Goal: Task Accomplishment & Management: Complete application form

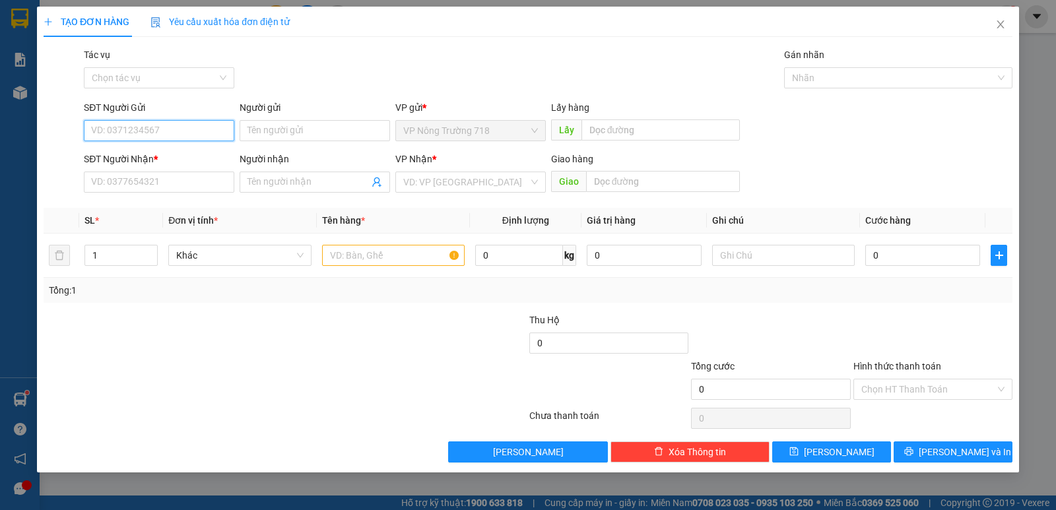
click at [192, 127] on input "SĐT Người Gửi" at bounding box center [159, 130] width 151 height 21
click at [186, 158] on div "0336774001" at bounding box center [159, 157] width 135 height 15
type input "0336774001"
type input "0889014196"
type input "0362124558"
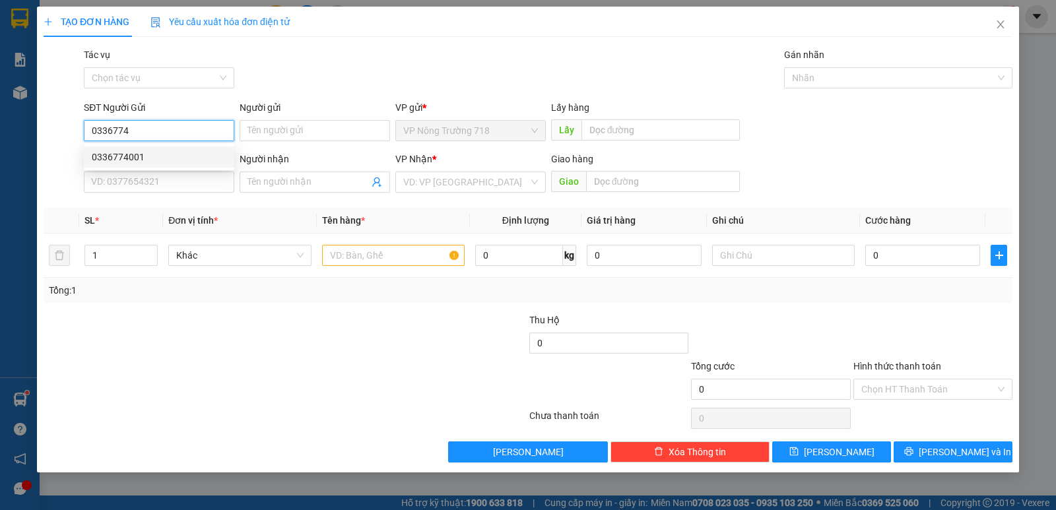
type input "BẾN CAM"
type input "0336774001"
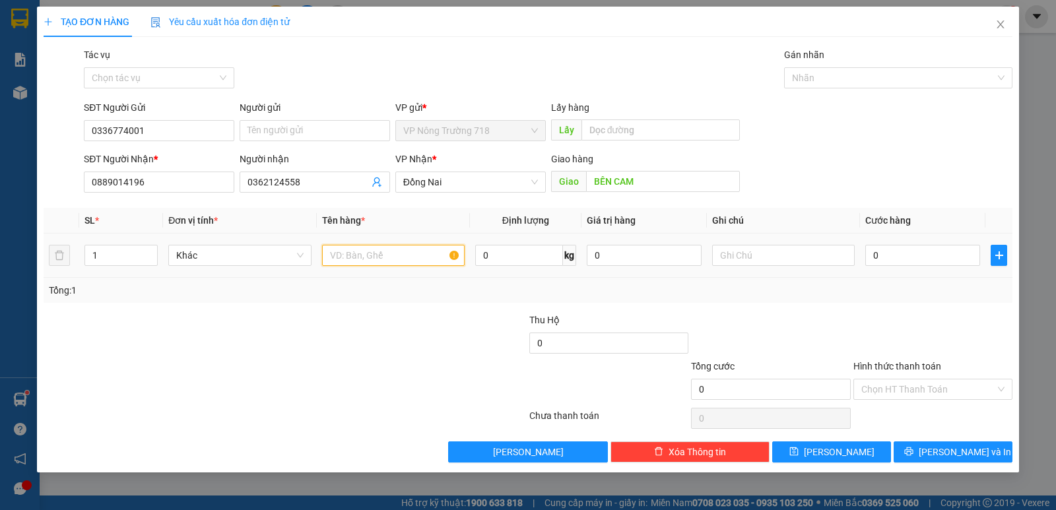
click at [380, 260] on input "text" at bounding box center [393, 255] width 143 height 21
type input "1 THÙNG GIẤY"
click at [872, 256] on input "0" at bounding box center [923, 255] width 115 height 21
type input "1"
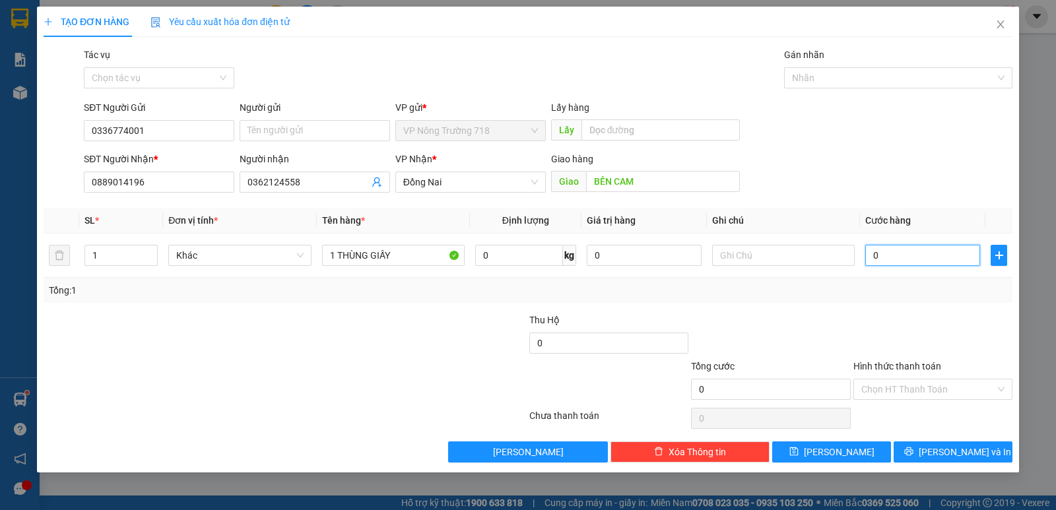
type input "1"
type input "12"
type input "120"
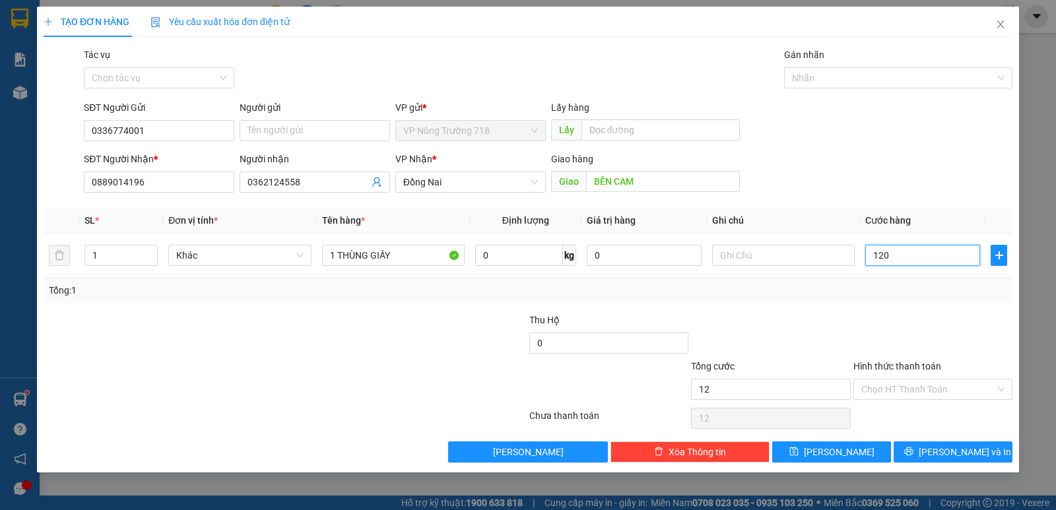
type input "120"
type input "1.200"
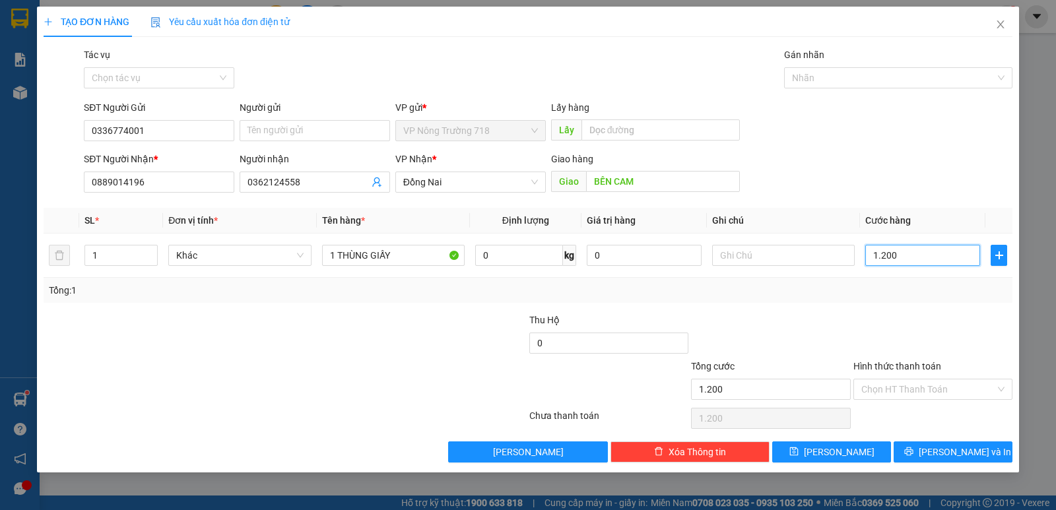
type input "12.000"
type input "120.000"
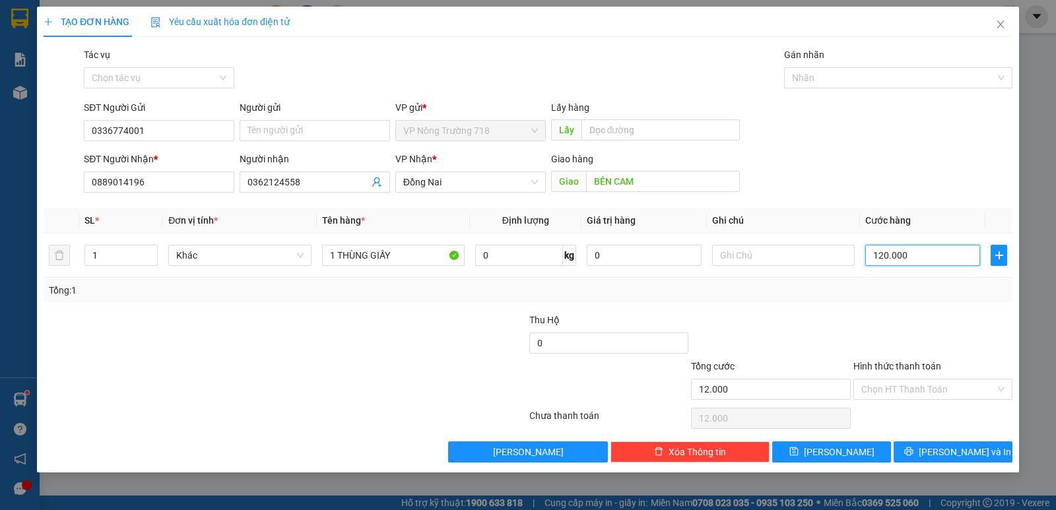
type input "120.000"
click at [901, 392] on input "Hình thức thanh toán" at bounding box center [929, 390] width 134 height 20
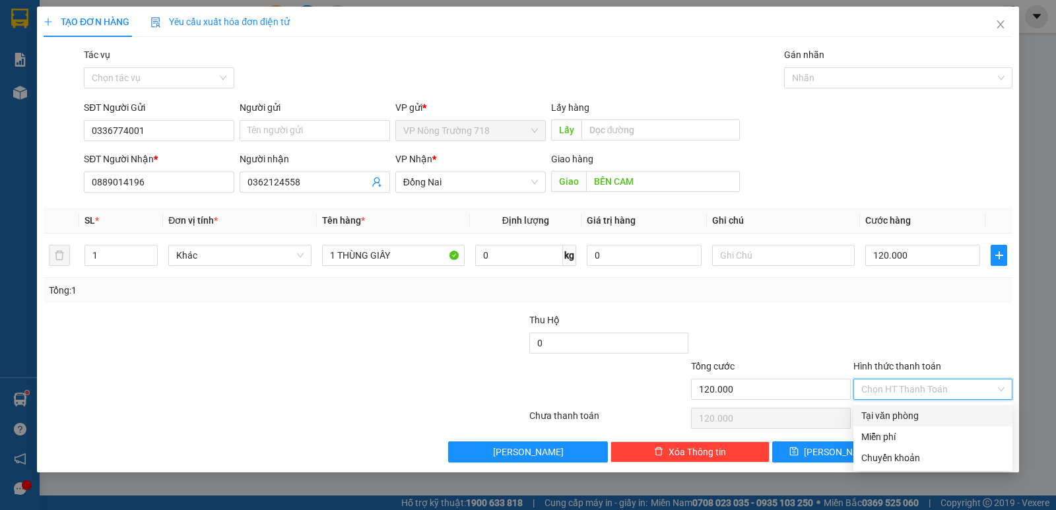
click at [901, 418] on div "Tại văn phòng" at bounding box center [933, 416] width 143 height 15
type input "0"
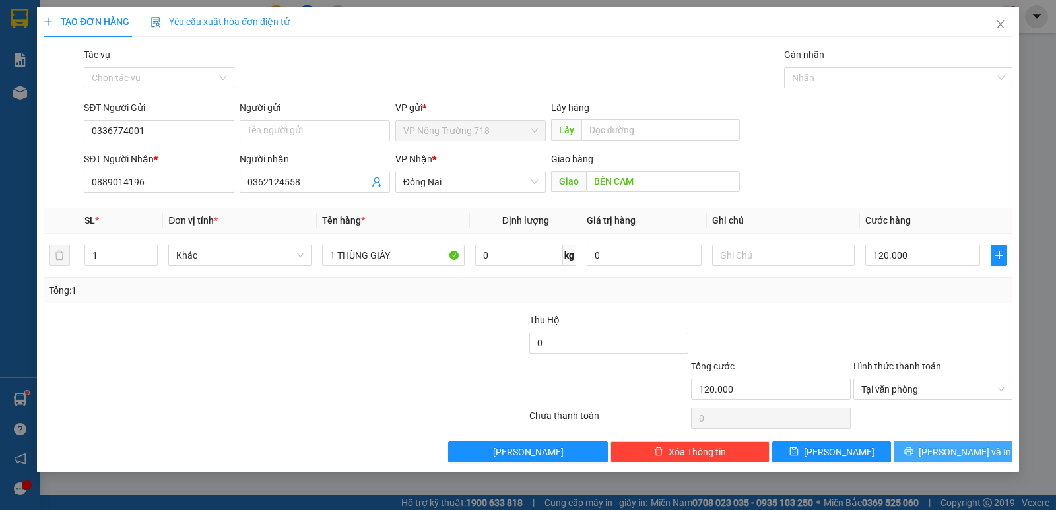
click at [914, 452] on icon "printer" at bounding box center [909, 451] width 9 height 9
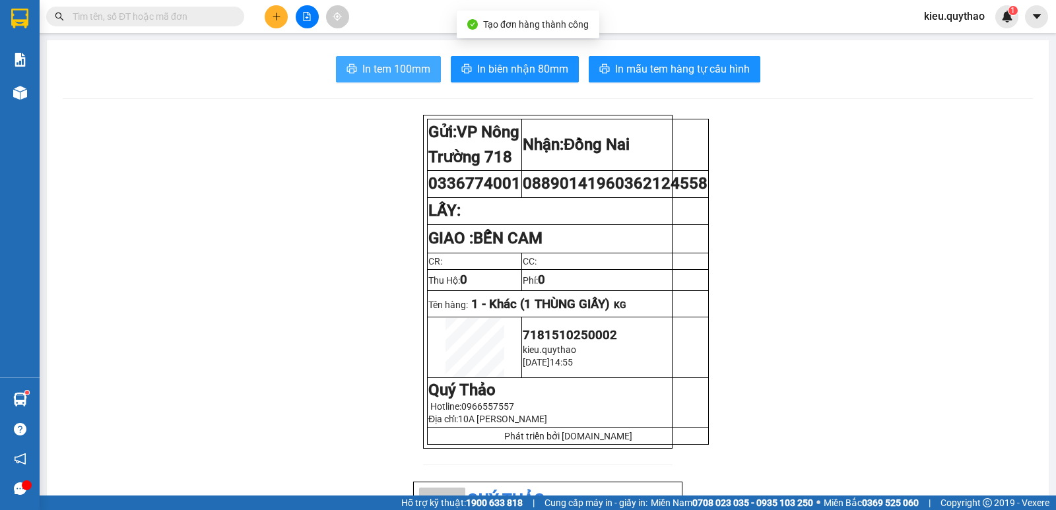
click at [400, 68] on span "In tem 100mm" at bounding box center [396, 69] width 68 height 17
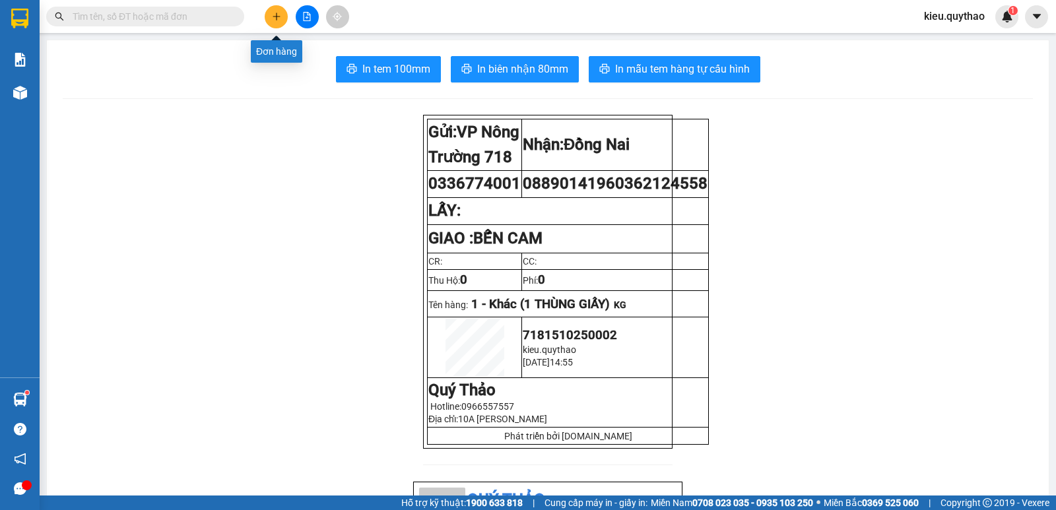
drag, startPoint x: 294, startPoint y: 13, endPoint x: 285, endPoint y: 14, distance: 8.6
click at [294, 14] on div at bounding box center [307, 16] width 99 height 23
click at [275, 18] on icon "plus" at bounding box center [276, 16] width 9 height 9
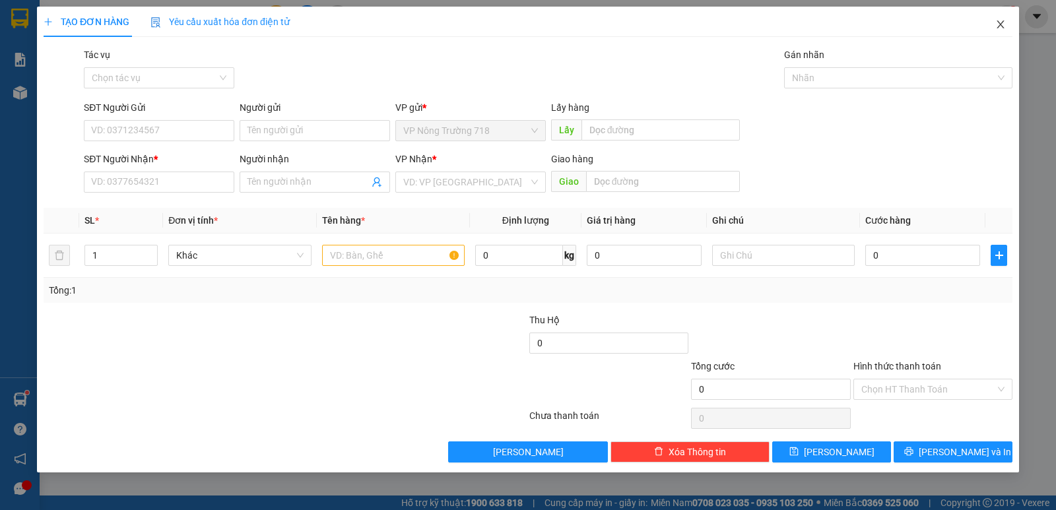
click at [996, 24] on icon "close" at bounding box center [1001, 24] width 11 height 11
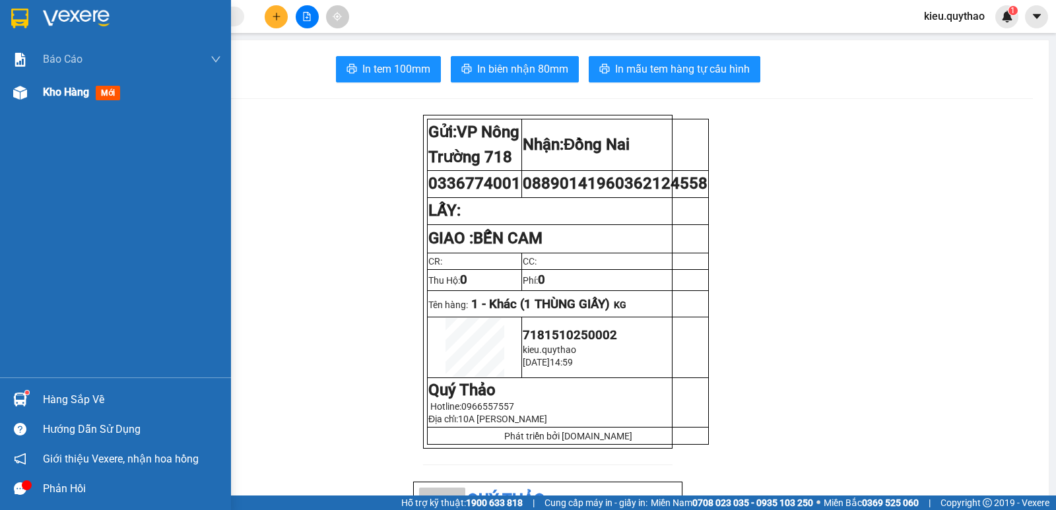
click at [67, 96] on span "Kho hàng" at bounding box center [66, 92] width 46 height 13
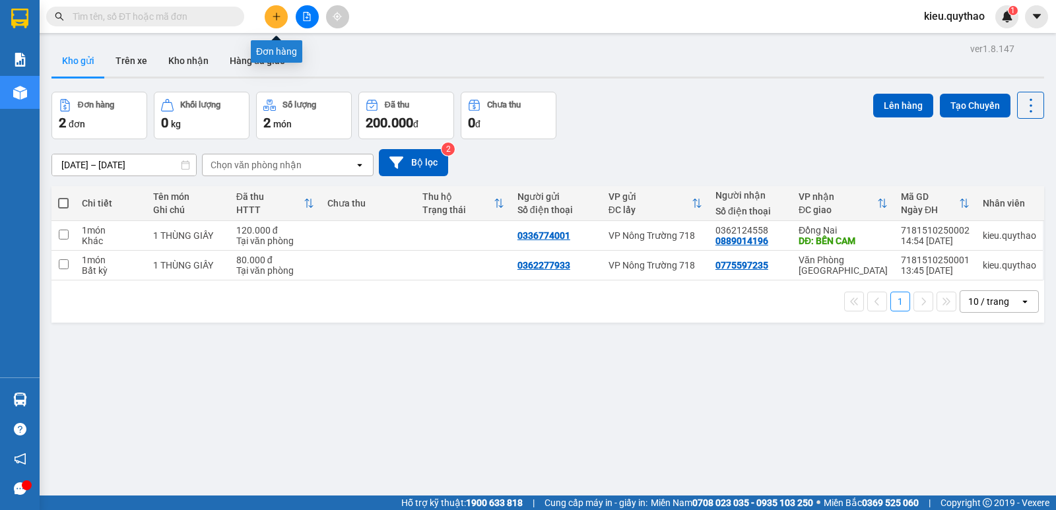
click at [282, 15] on button at bounding box center [276, 16] width 23 height 23
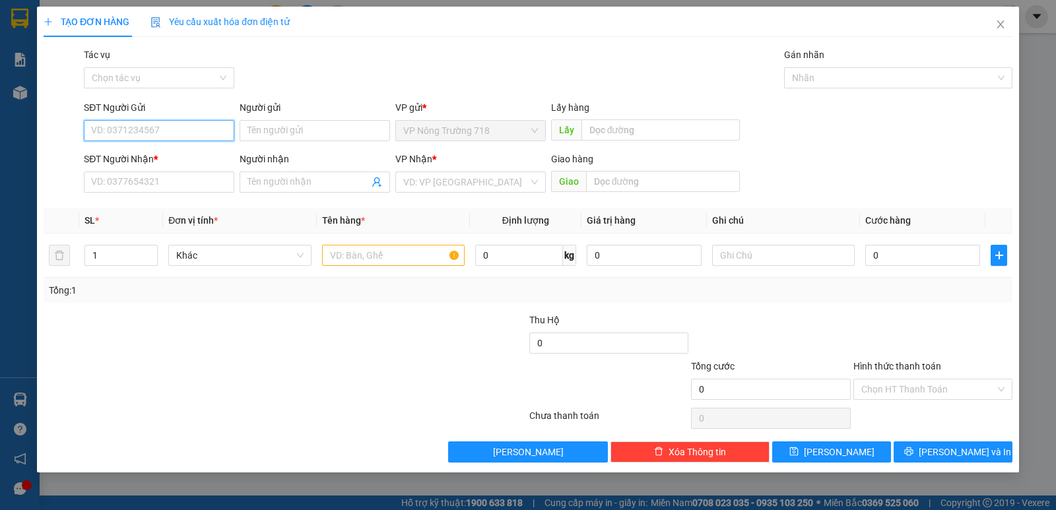
click at [164, 129] on input "SĐT Người Gửi" at bounding box center [159, 130] width 151 height 21
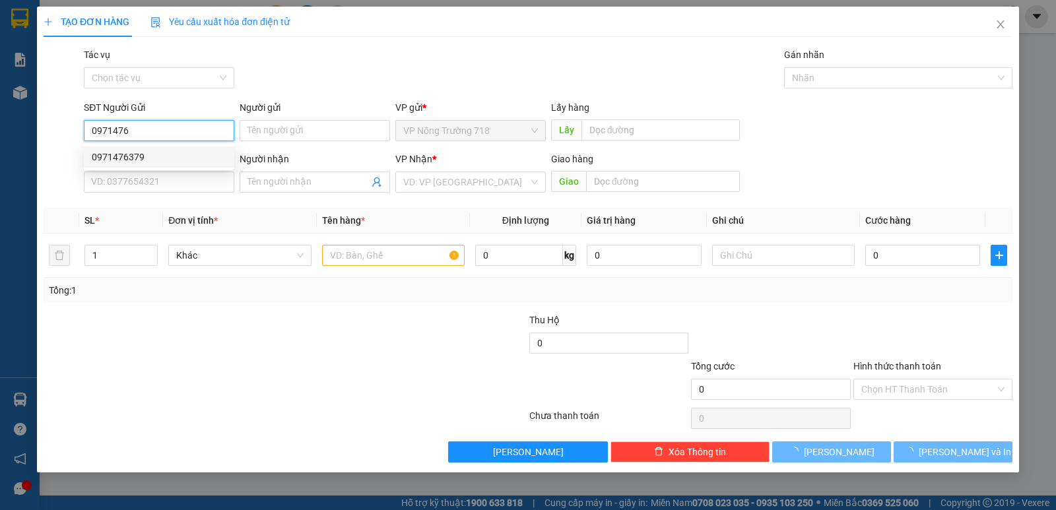
click at [182, 160] on div "0971476379" at bounding box center [159, 157] width 135 height 15
type input "0971476379"
type input "0962901206"
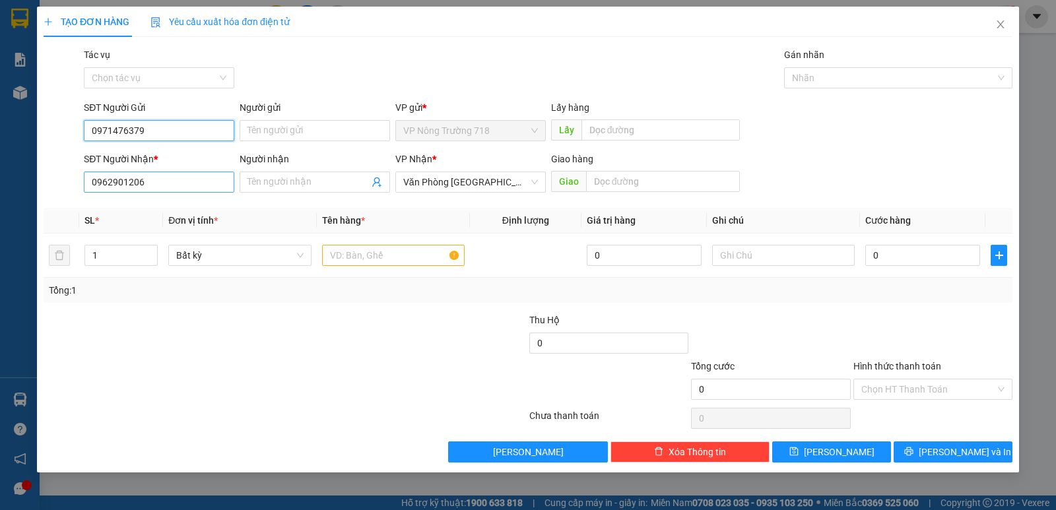
type input "0971476379"
click at [187, 179] on input "0962901206" at bounding box center [159, 182] width 151 height 21
type input "0"
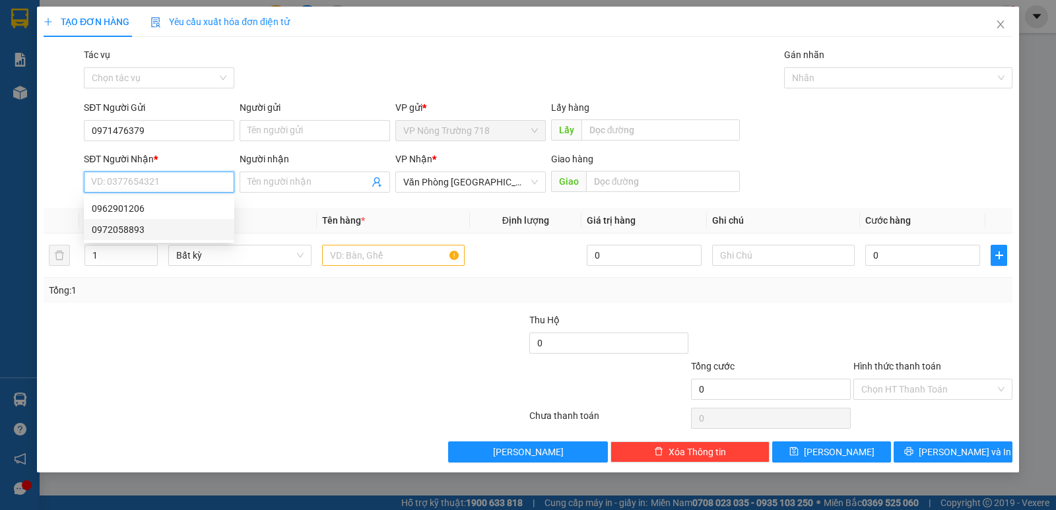
click at [138, 232] on div "0972058893" at bounding box center [159, 230] width 135 height 15
type input "0972058893"
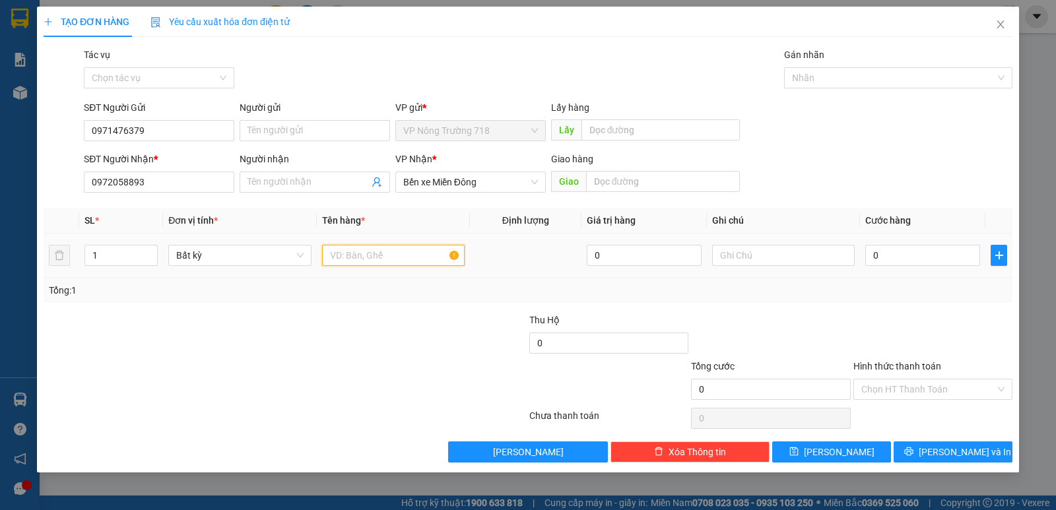
click at [347, 256] on input "text" at bounding box center [393, 255] width 143 height 21
type input "1HÙNG GIẤY"
click at [872, 258] on input "0" at bounding box center [923, 255] width 115 height 21
type input "10"
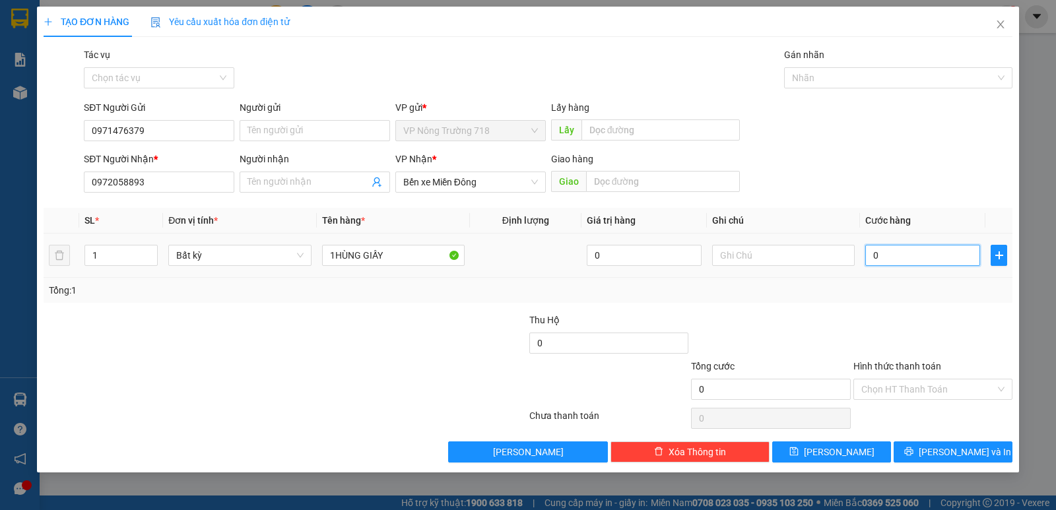
type input "10"
type input "120"
type input "1.200"
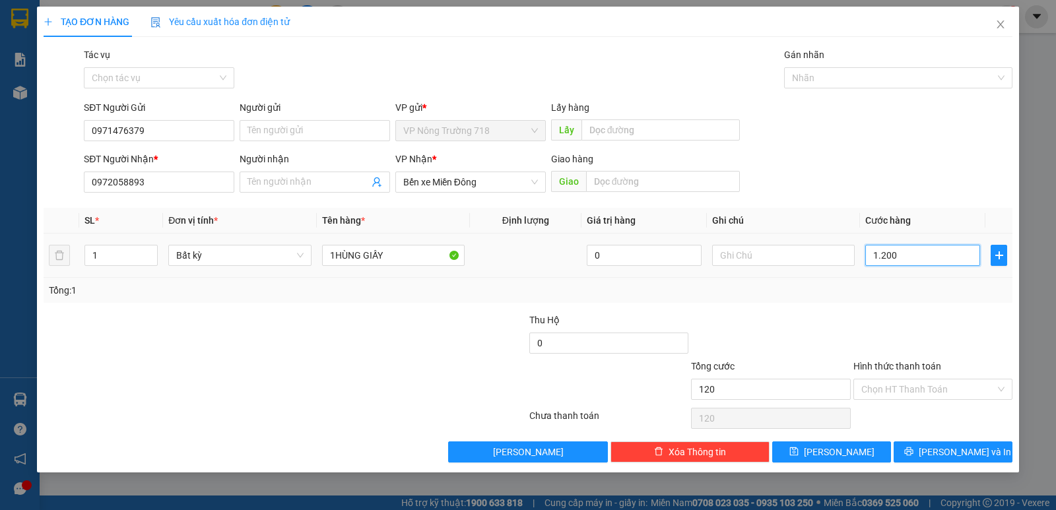
type input "1.200"
type input "12.000"
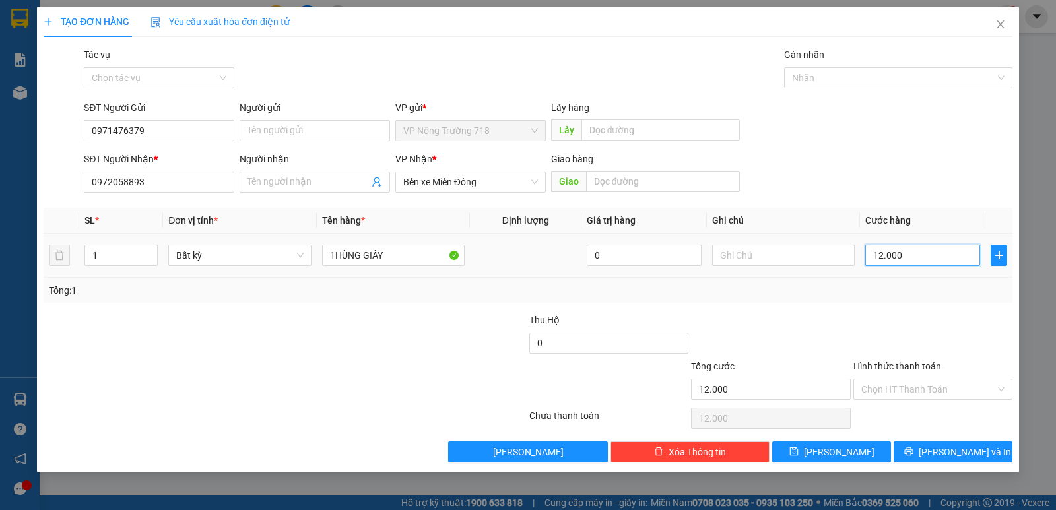
type input "120.000"
type input "12.000"
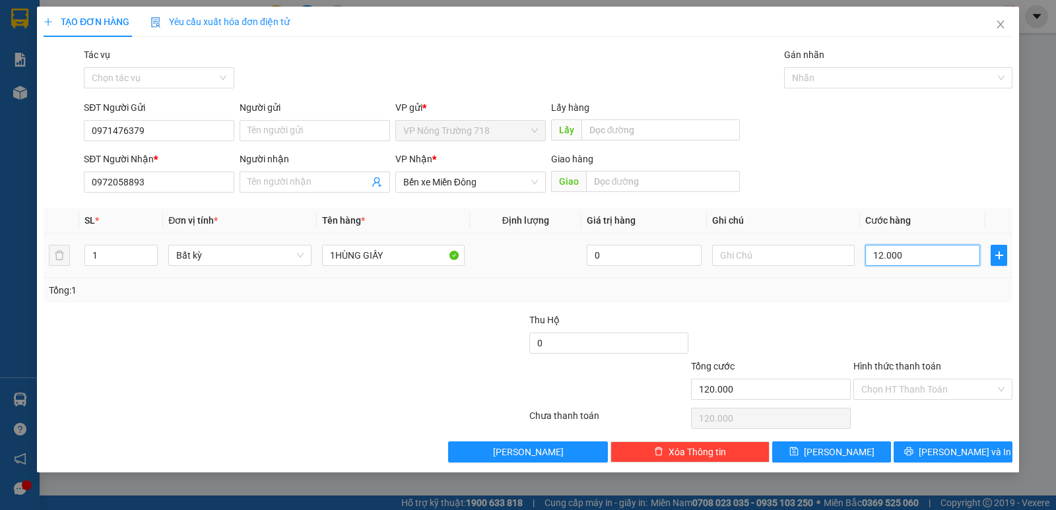
type input "12.000"
type input "1.200"
type input "120"
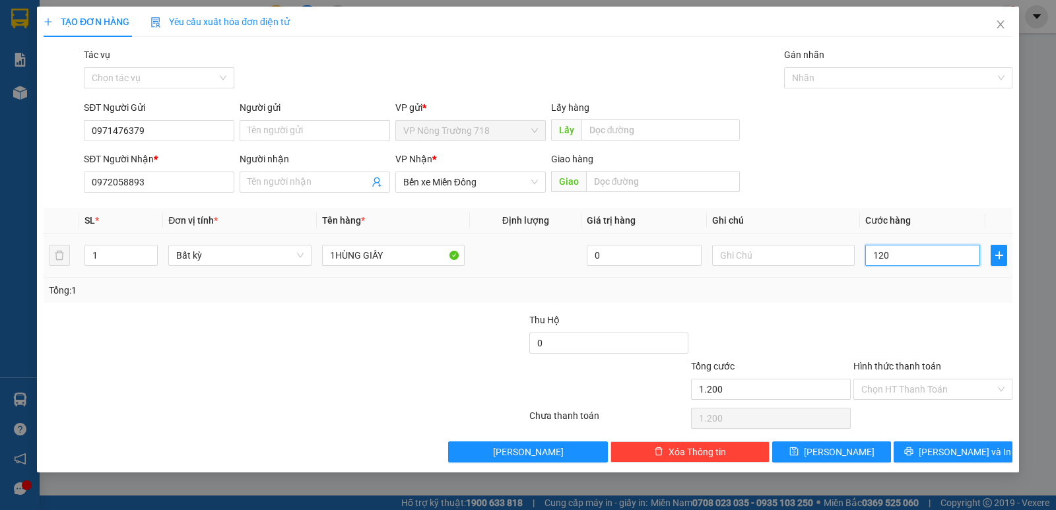
type input "120"
type input "12"
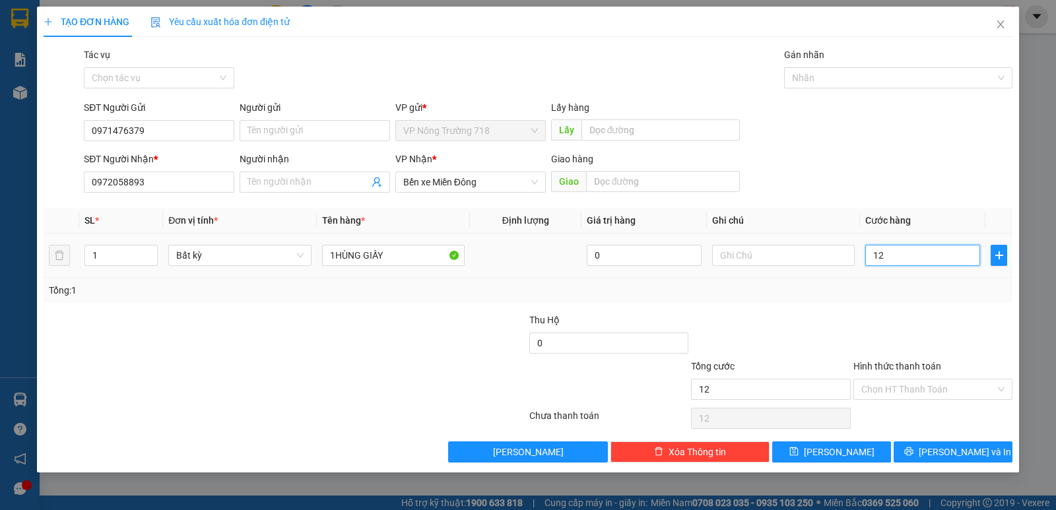
type input "1"
type input "10"
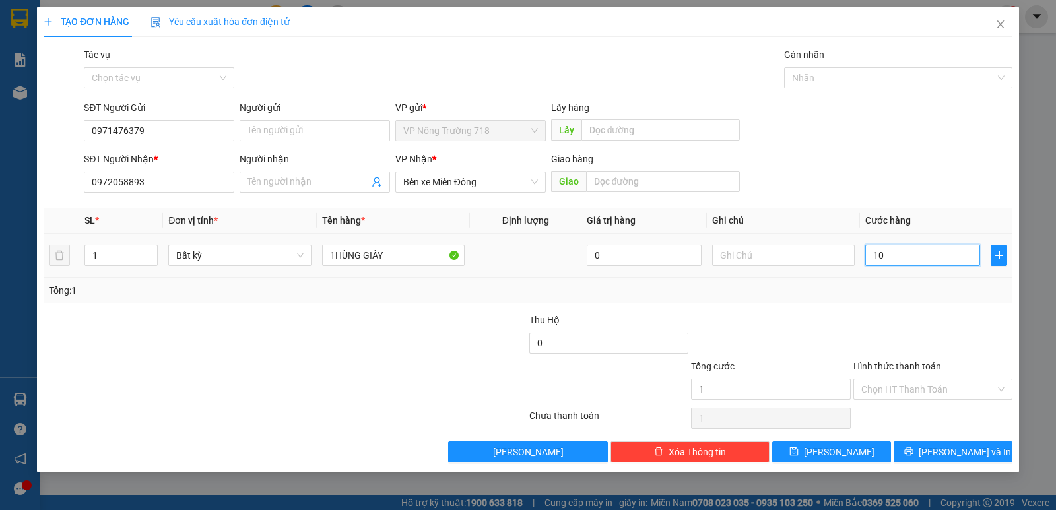
type input "10"
type input "100"
type input "1.000"
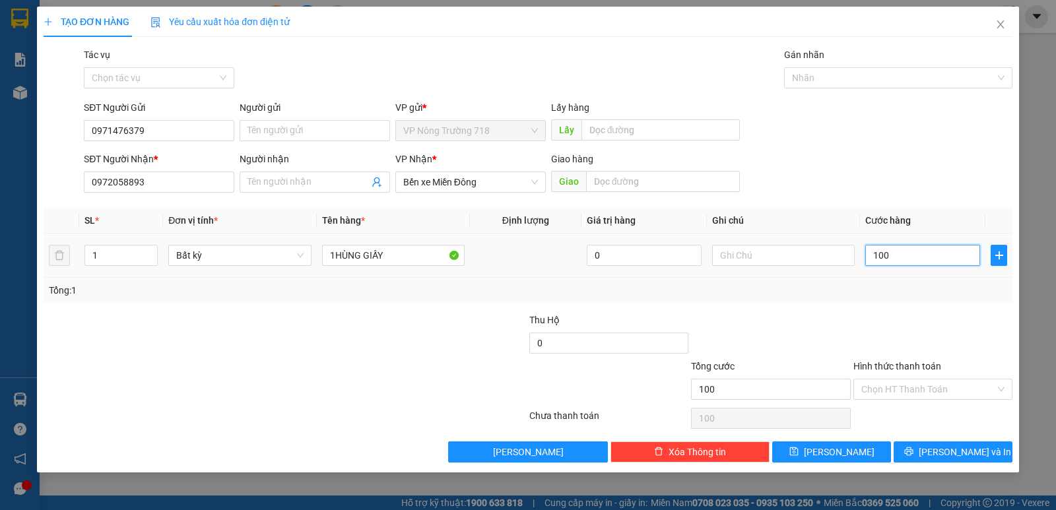
type input "1.000"
type input "10.000"
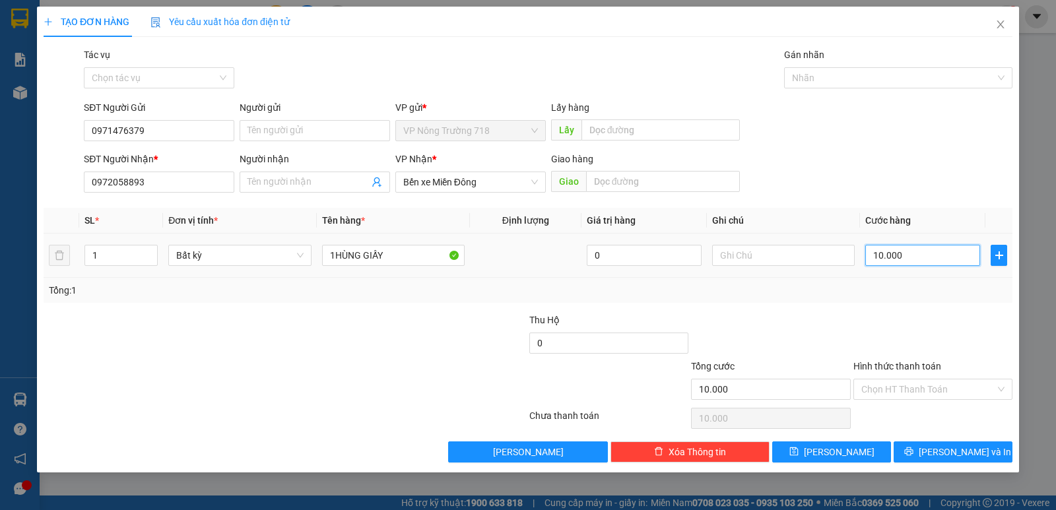
type input "100.000"
click at [922, 386] on input "Hình thức thanh toán" at bounding box center [929, 390] width 134 height 20
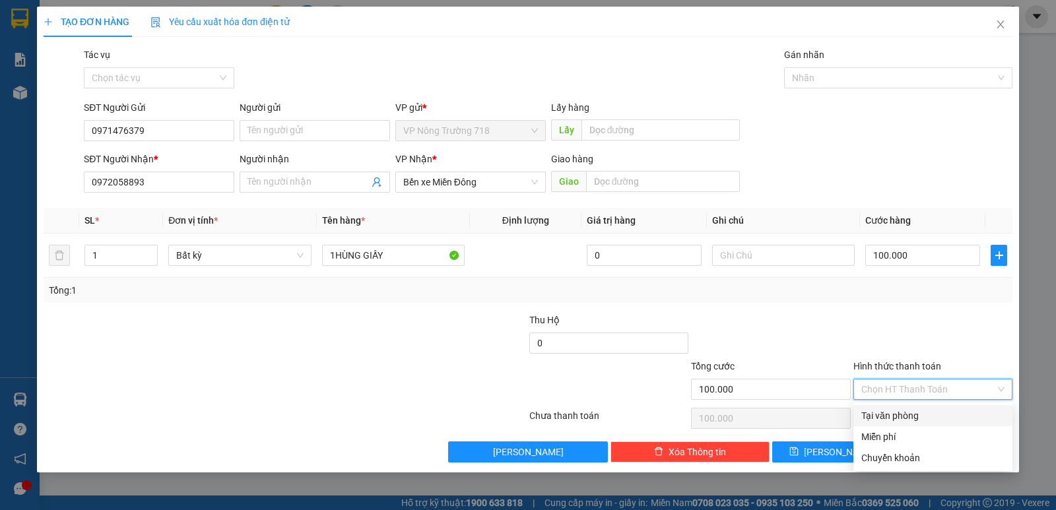
click at [916, 411] on div "Tại văn phòng" at bounding box center [933, 416] width 143 height 15
type input "0"
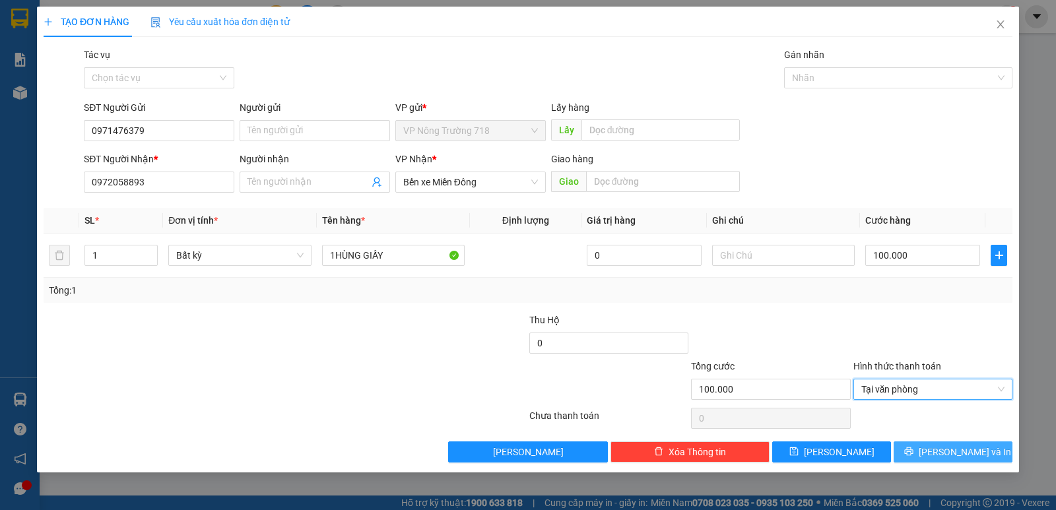
click at [913, 452] on icon "printer" at bounding box center [909, 452] width 9 height 9
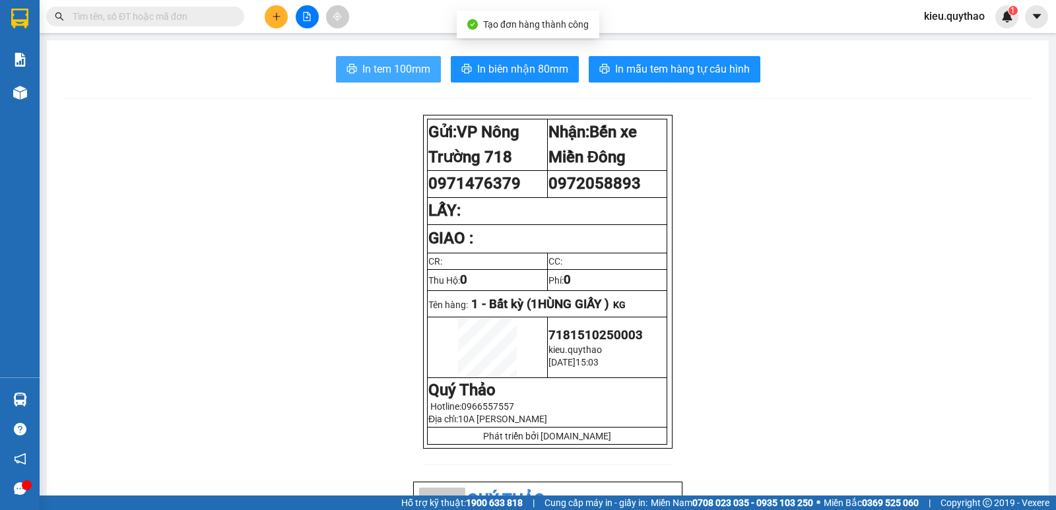
click at [385, 69] on span "In tem 100mm" at bounding box center [396, 69] width 68 height 17
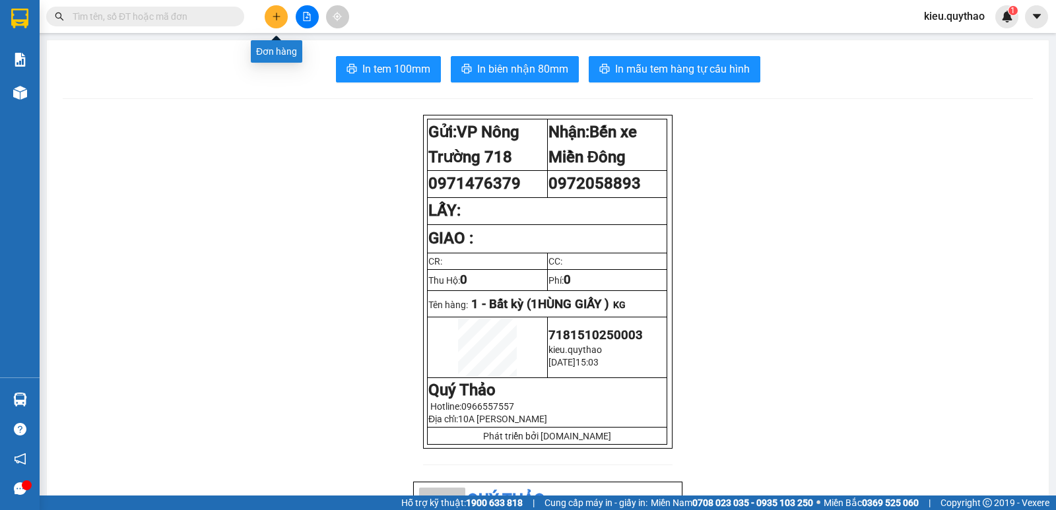
click at [283, 21] on button at bounding box center [276, 16] width 23 height 23
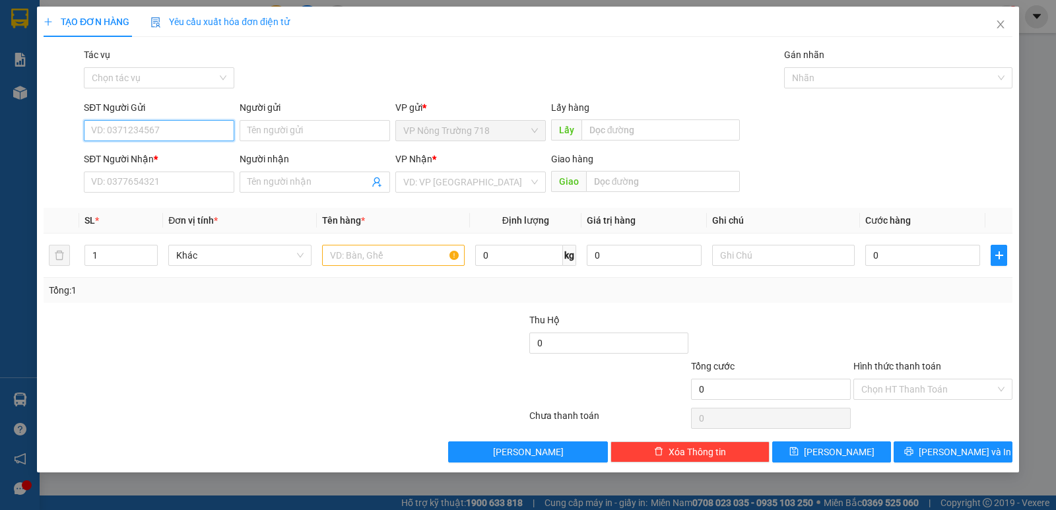
click at [195, 131] on input "SĐT Người Gửi" at bounding box center [159, 130] width 151 height 21
type input "0971476379"
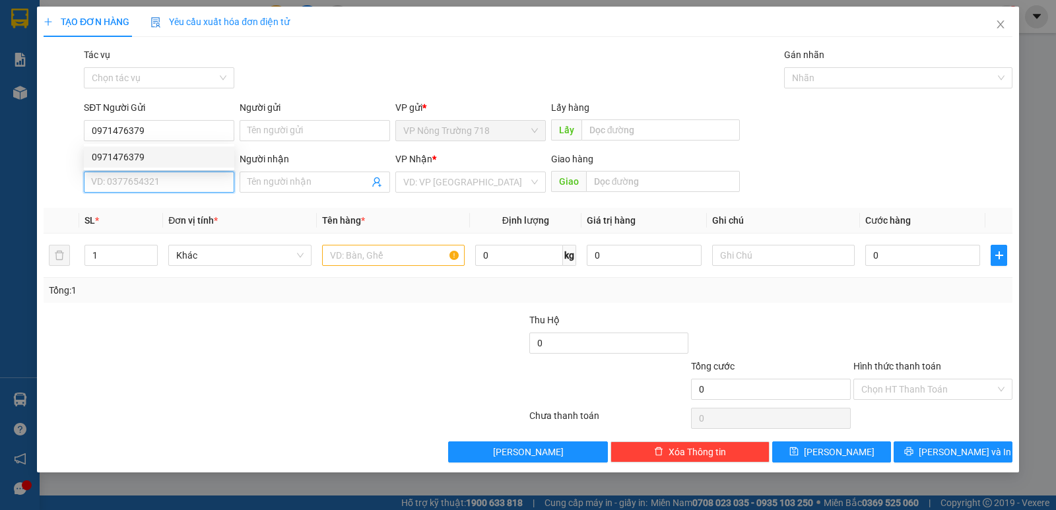
click at [184, 179] on input "SĐT Người Nhận *" at bounding box center [159, 182] width 151 height 21
type input "0966447467"
click at [450, 170] on div "VP Nhận *" at bounding box center [471, 162] width 151 height 20
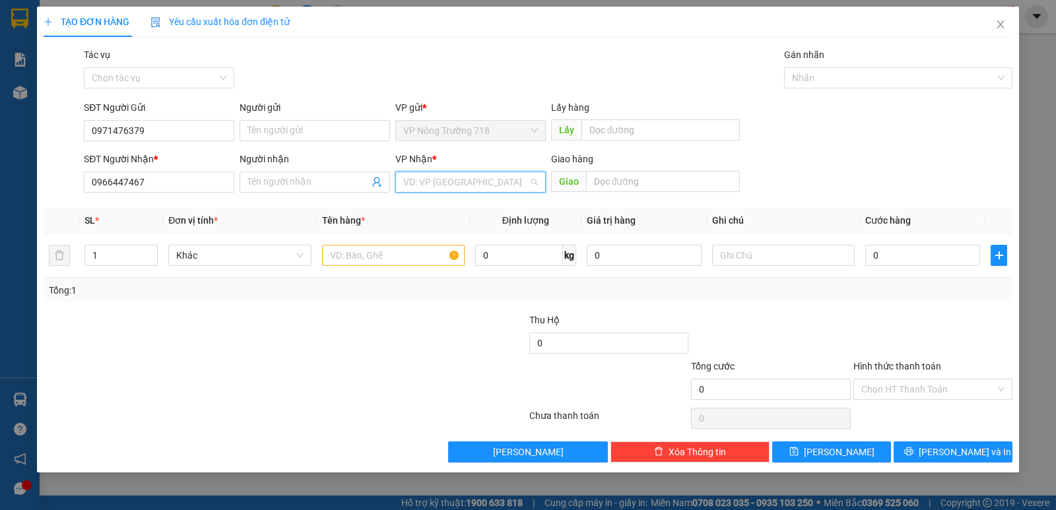
click at [466, 184] on input "search" at bounding box center [465, 182] width 125 height 20
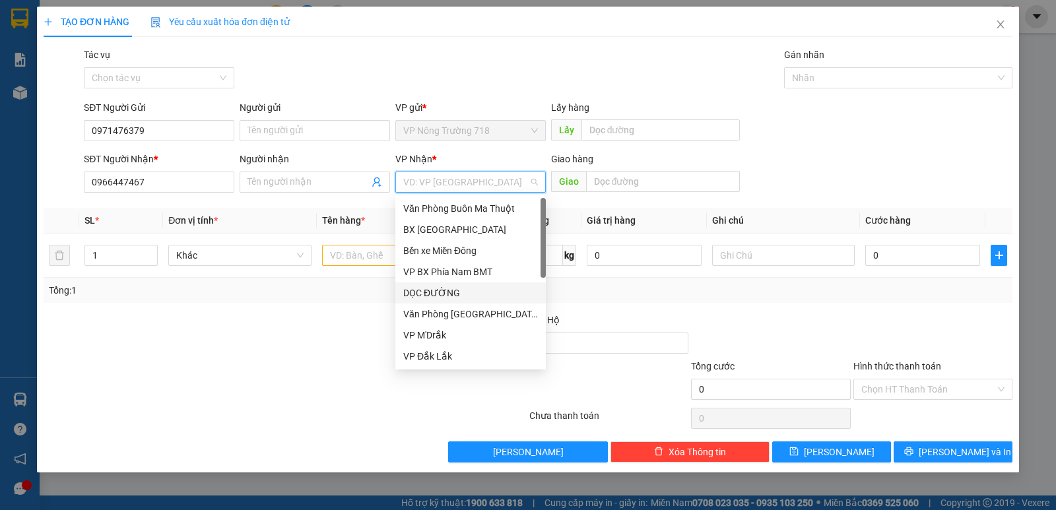
click at [467, 295] on div "DỌC ĐƯỜNG" at bounding box center [470, 293] width 135 height 15
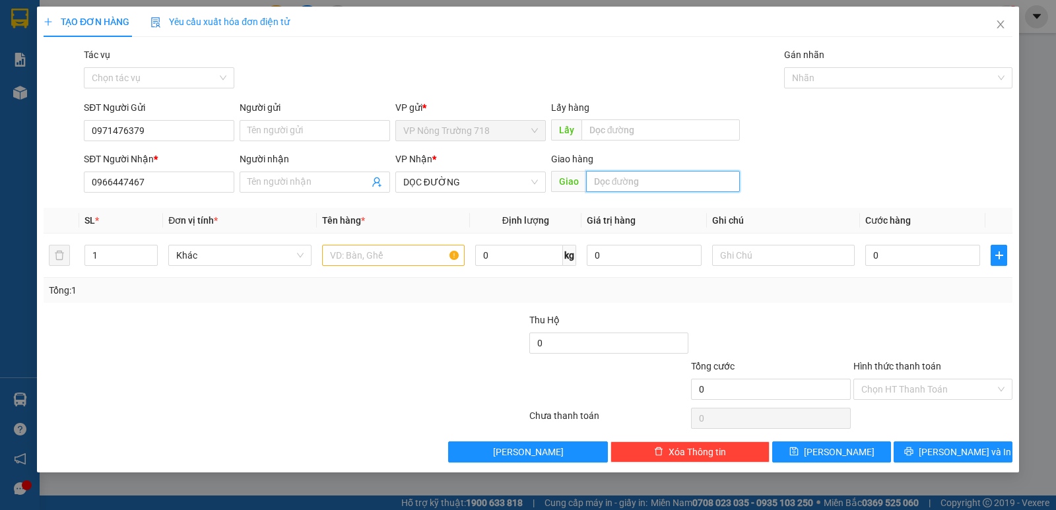
click at [658, 178] on input "text" at bounding box center [663, 181] width 155 height 21
type input "NHƠN TRẠCH"
click at [421, 256] on input "text" at bounding box center [393, 255] width 143 height 21
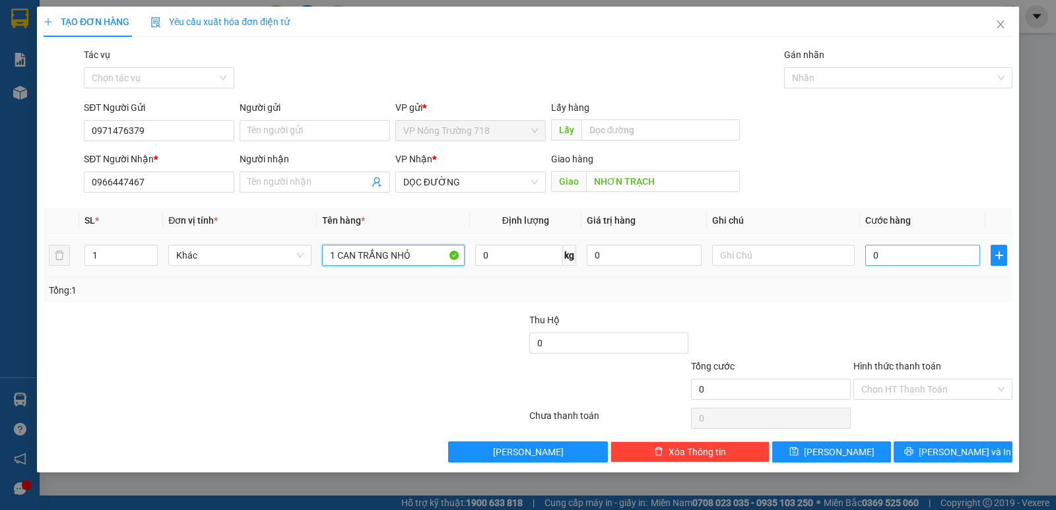
type input "1 CAN TRẮNG NHỎ"
click at [887, 261] on input "0" at bounding box center [923, 255] width 115 height 21
type input "4"
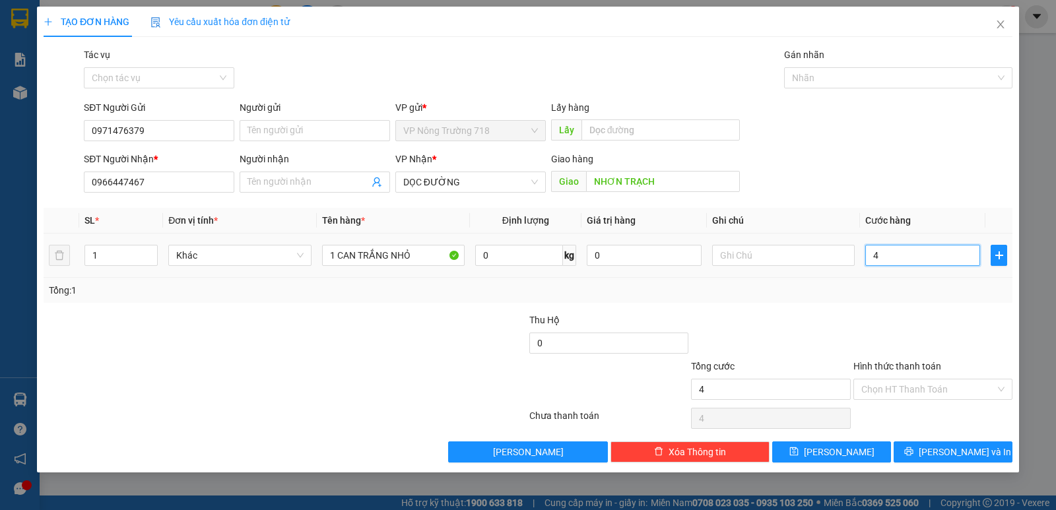
type input "40"
type input "400"
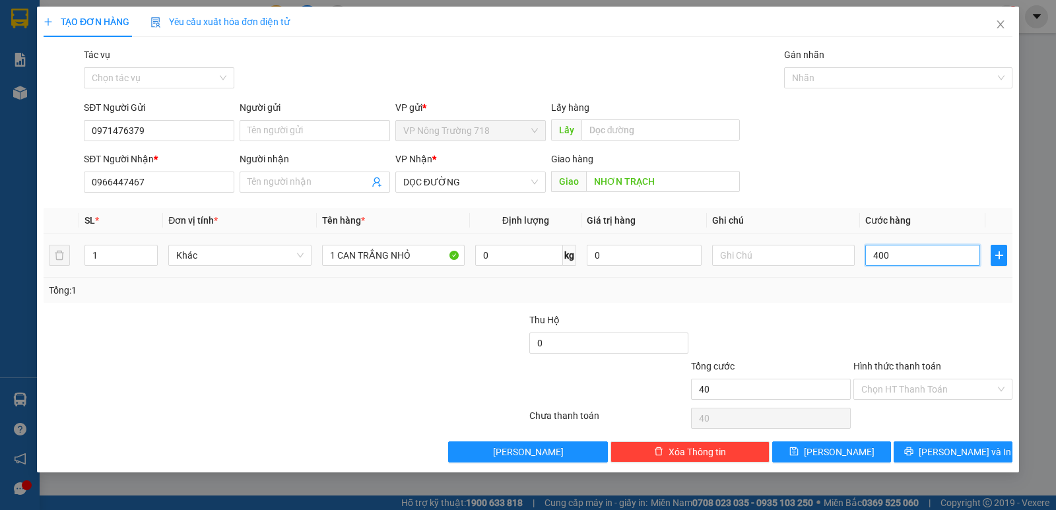
type input "400"
type input "4.000"
type input "40.000"
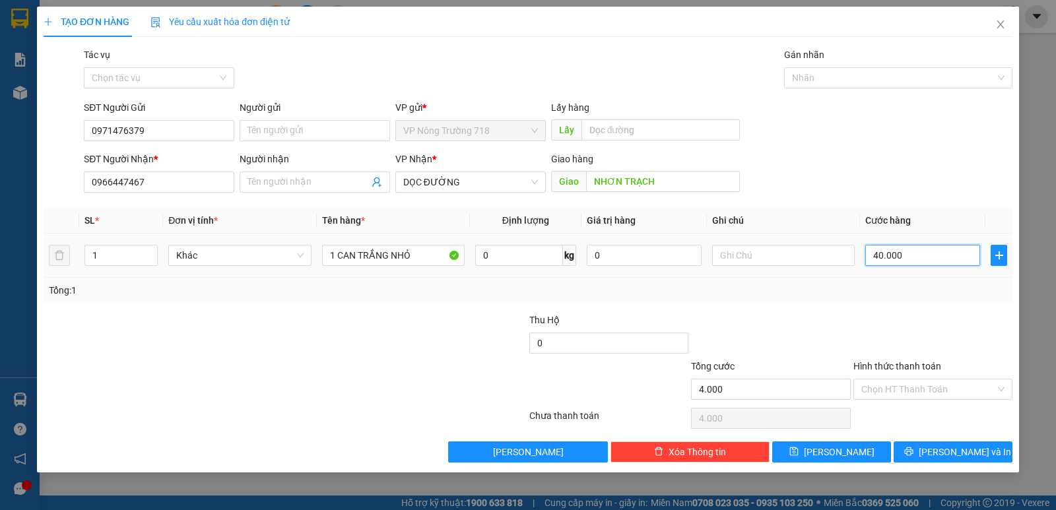
type input "40.000"
click at [946, 390] on input "Hình thức thanh toán" at bounding box center [929, 390] width 134 height 20
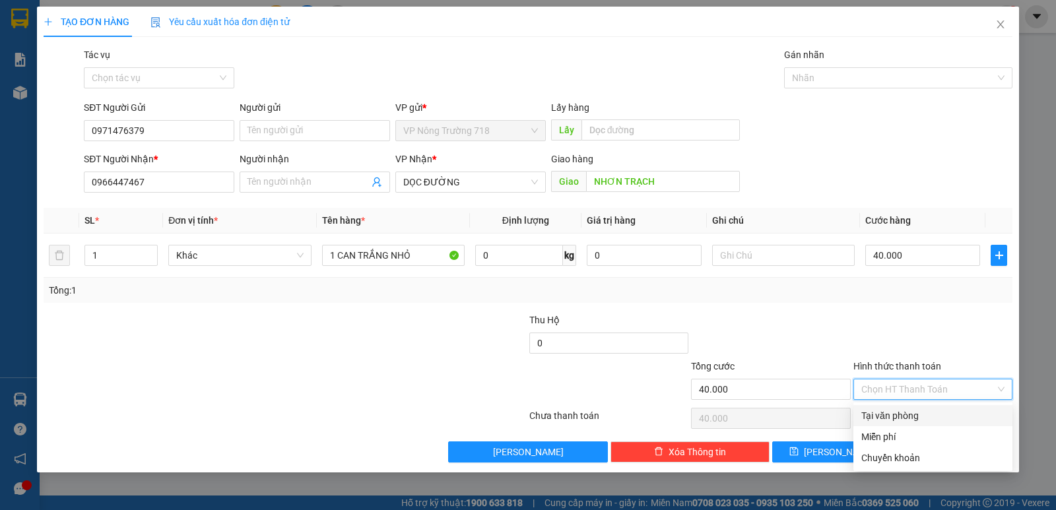
click at [944, 410] on div "Tại văn phòng" at bounding box center [933, 416] width 143 height 15
type input "0"
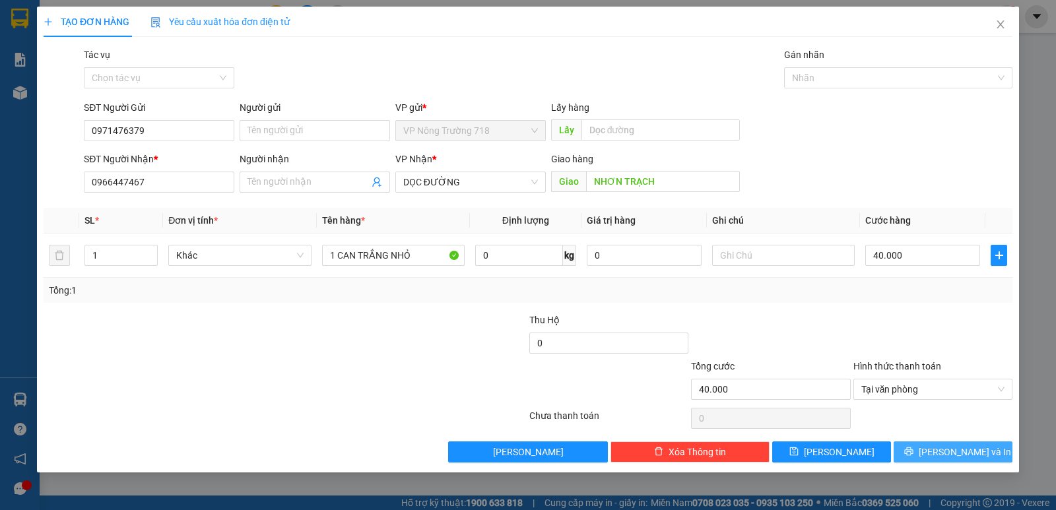
click at [945, 454] on span "[PERSON_NAME] và In" at bounding box center [965, 452] width 92 height 15
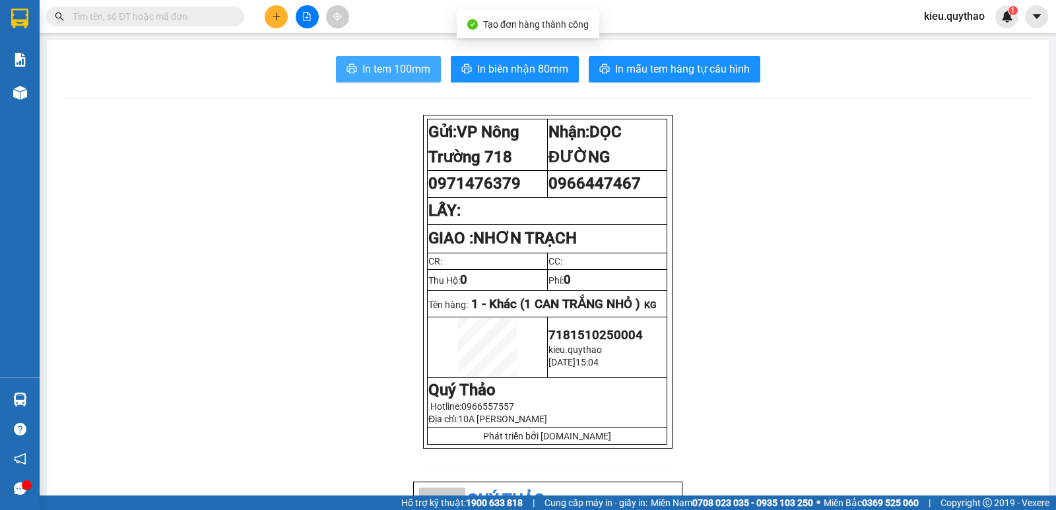
click at [414, 74] on span "In tem 100mm" at bounding box center [396, 69] width 68 height 17
click at [268, 21] on button at bounding box center [276, 16] width 23 height 23
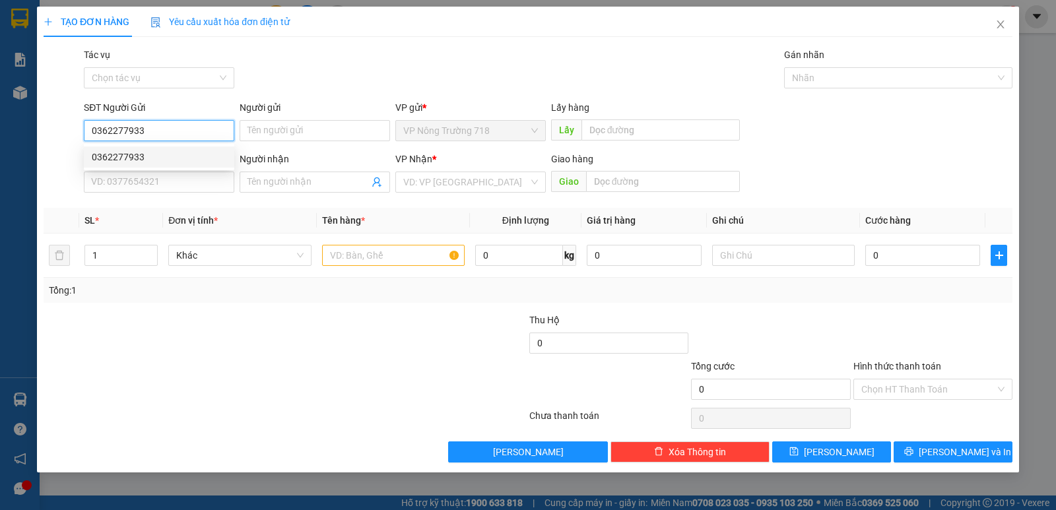
type input "0362277933"
click at [175, 168] on div "0362277933 0362277933" at bounding box center [159, 157] width 151 height 26
click at [180, 160] on div "SĐT Người Nhận *" at bounding box center [159, 159] width 151 height 15
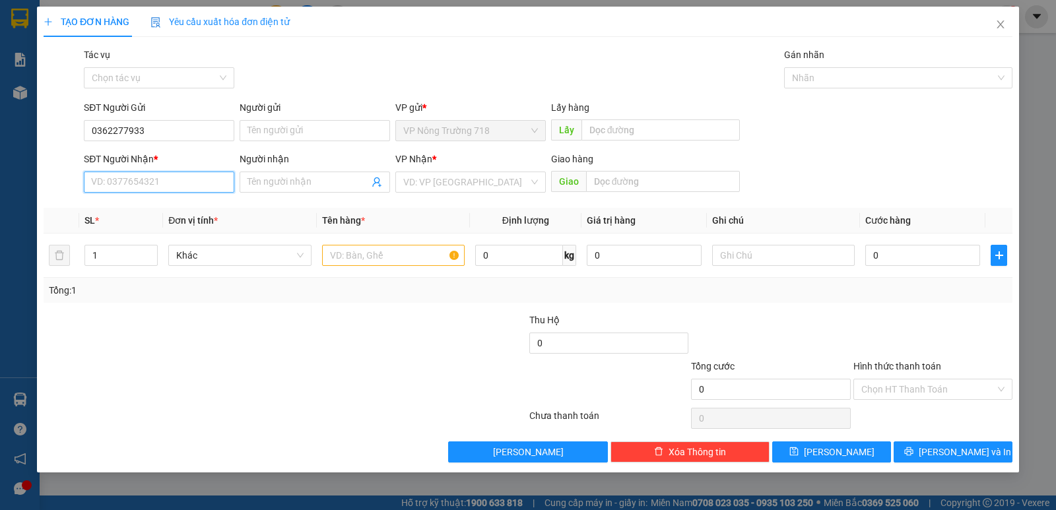
click at [180, 172] on input "SĐT Người Nhận *" at bounding box center [159, 182] width 151 height 21
click at [170, 184] on input "SĐT Người Nhận *" at bounding box center [159, 182] width 151 height 21
click at [167, 213] on div "0775597235" at bounding box center [159, 208] width 135 height 15
type input "0775597235"
click at [339, 249] on input "text" at bounding box center [393, 255] width 143 height 21
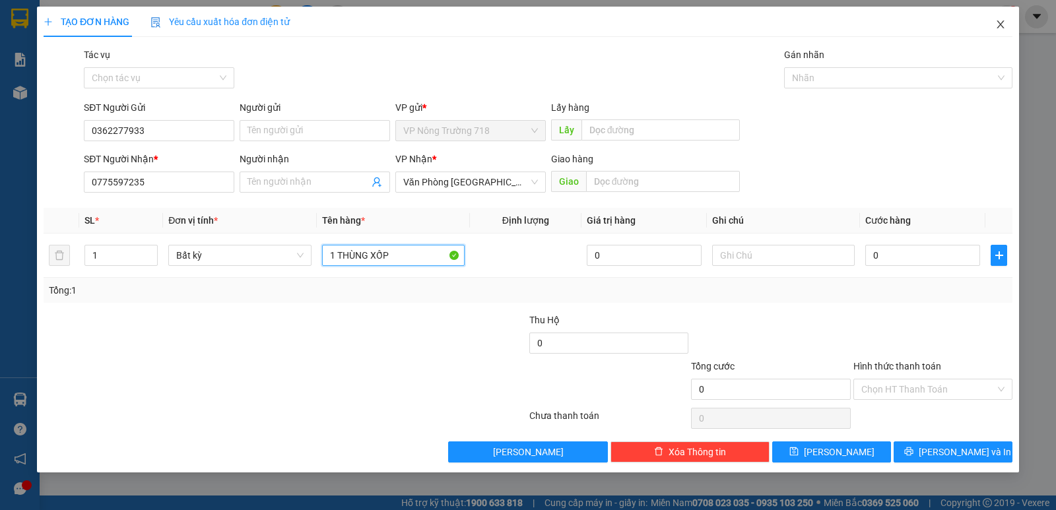
type input "1 THÙNG XỐP"
click at [1002, 20] on icon "close" at bounding box center [1001, 24] width 11 height 11
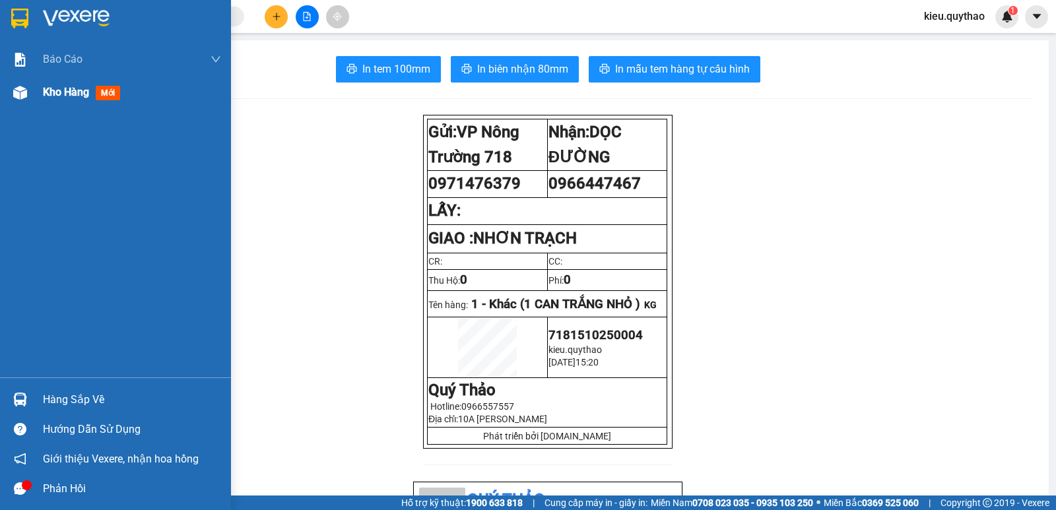
click at [23, 95] on img at bounding box center [20, 93] width 14 height 14
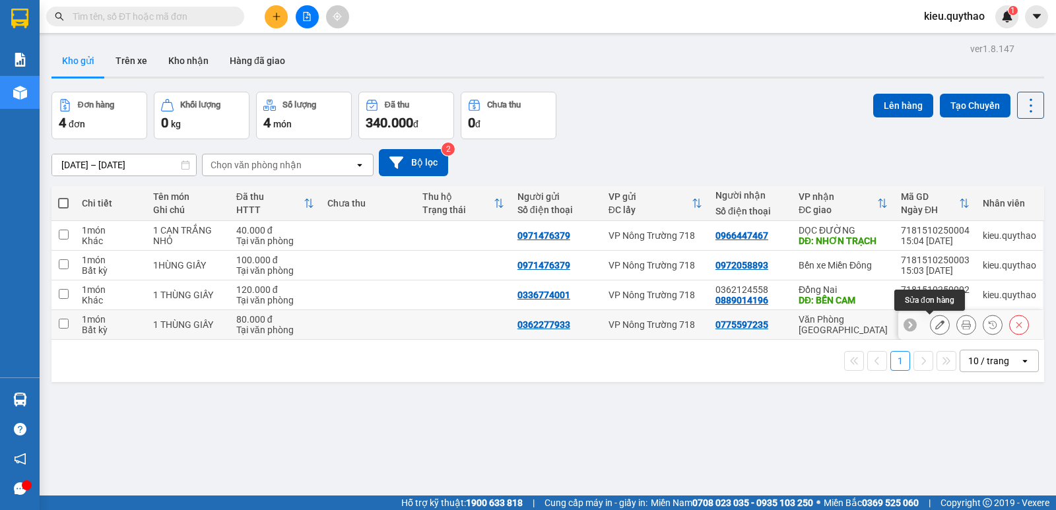
click at [936, 327] on icon at bounding box center [940, 324] width 9 height 9
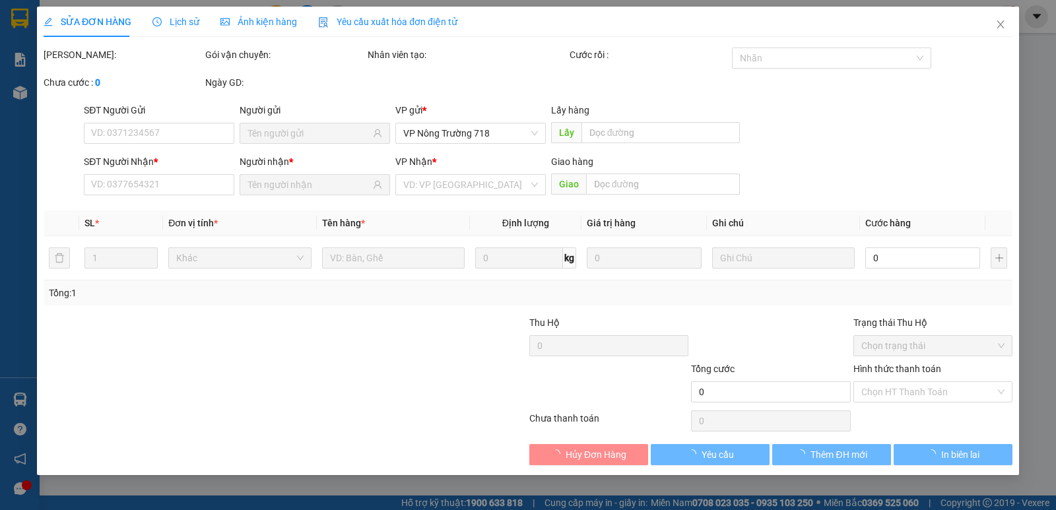
type input "0362277933"
type input "0775597235"
type input "80.000"
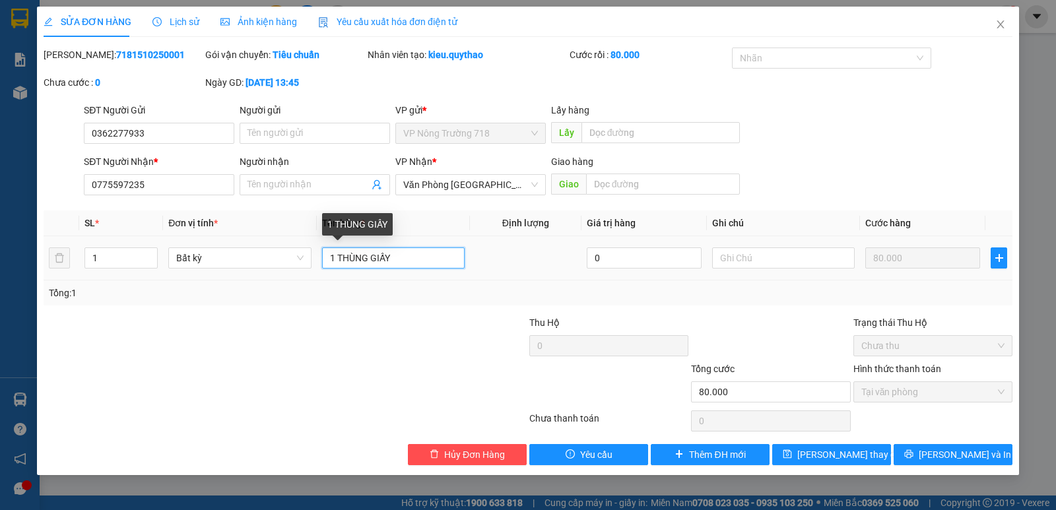
click at [405, 261] on input "1 THÙNG GIẤY" at bounding box center [393, 258] width 143 height 21
type input "1 THÙNG GIẤY +1 THÙNG XỐP"
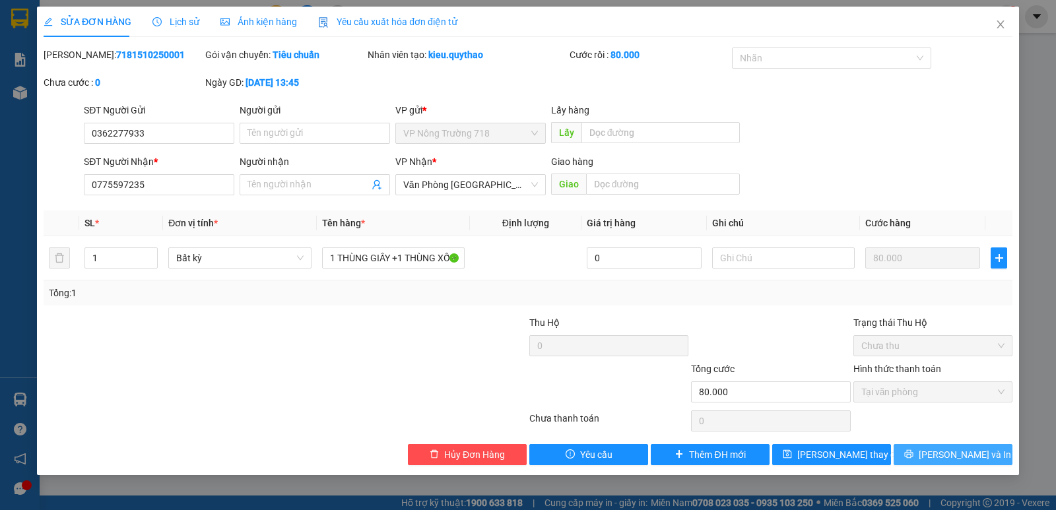
click at [949, 450] on span "[PERSON_NAME] và In" at bounding box center [965, 455] width 92 height 15
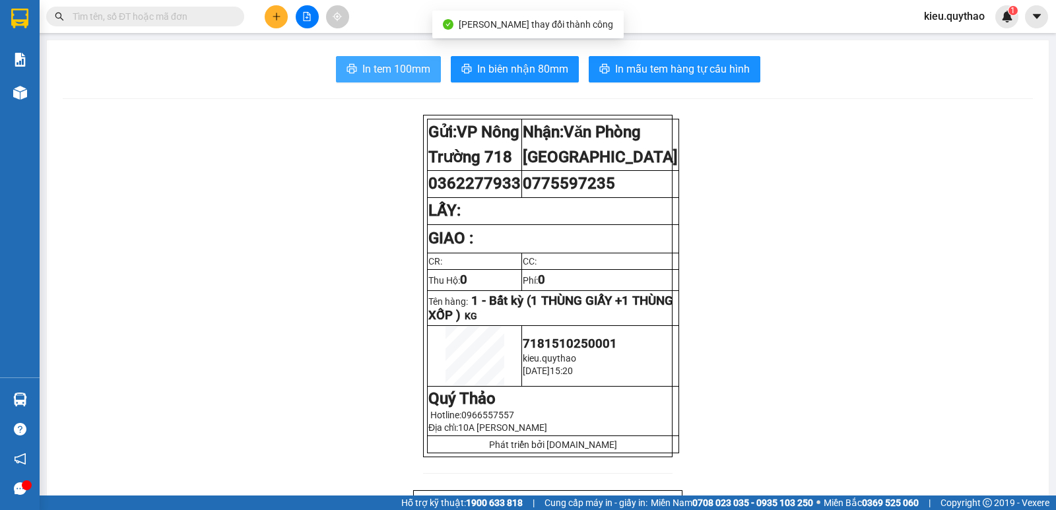
click at [378, 73] on span "In tem 100mm" at bounding box center [396, 69] width 68 height 17
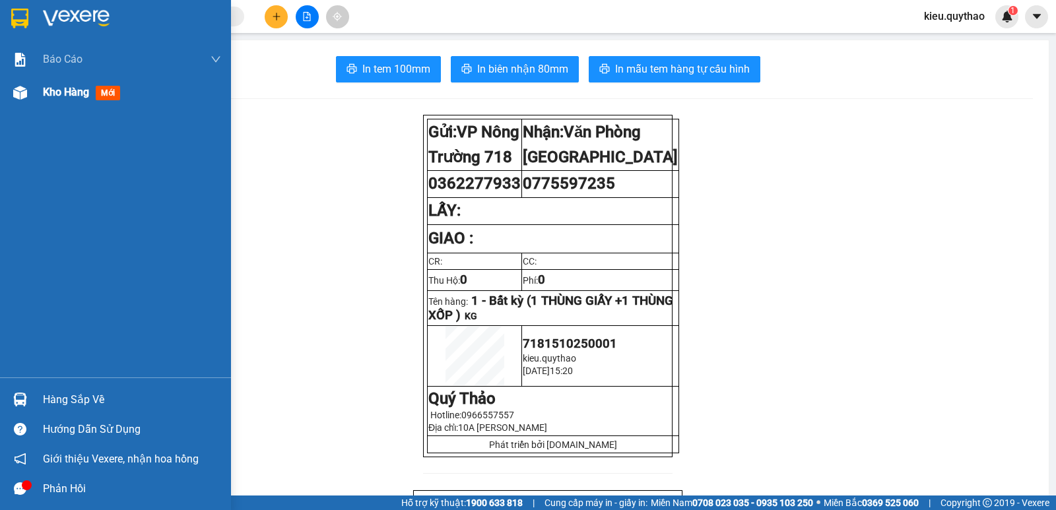
click at [77, 93] on span "Kho hàng" at bounding box center [66, 92] width 46 height 13
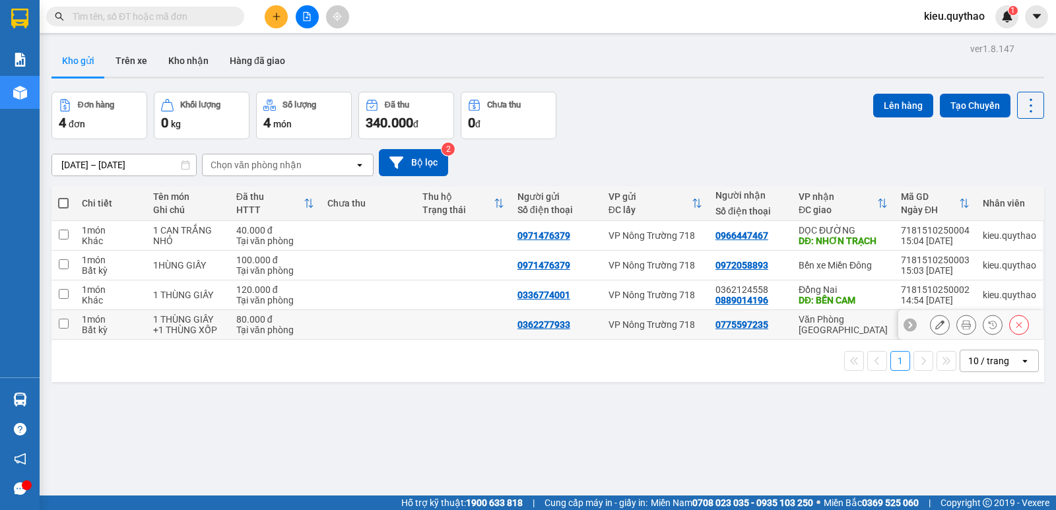
click at [1015, 326] on icon at bounding box center [1019, 324] width 9 height 9
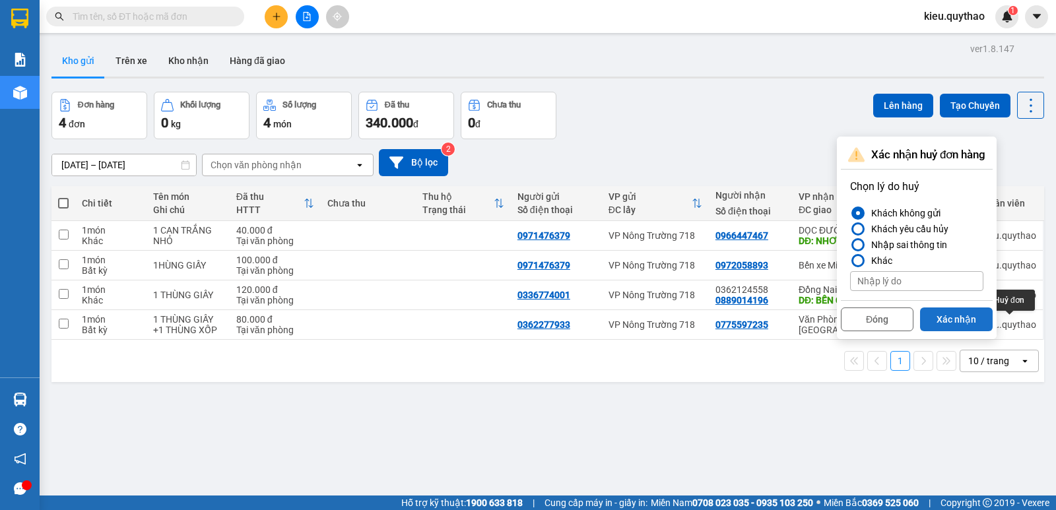
click at [984, 323] on button "Xác nhận" at bounding box center [956, 320] width 73 height 24
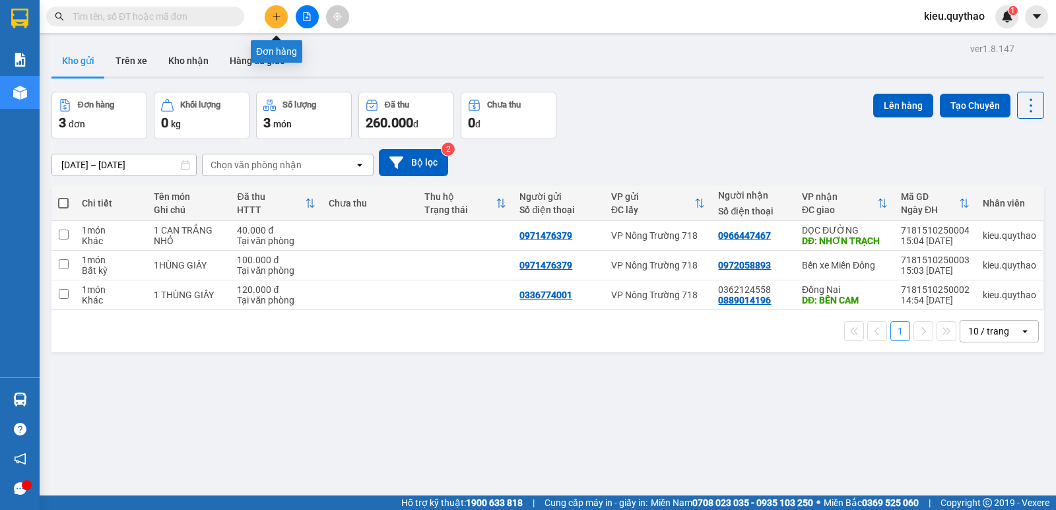
click at [269, 15] on button at bounding box center [276, 16] width 23 height 23
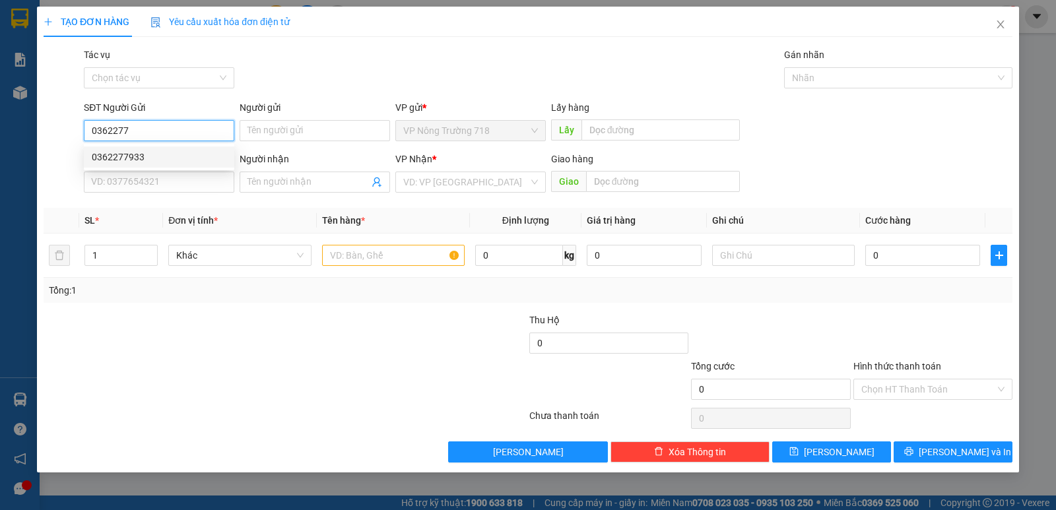
click at [200, 148] on div "0362277933" at bounding box center [159, 157] width 151 height 21
type input "0362277933"
type input "0775597235"
type input "0362277933"
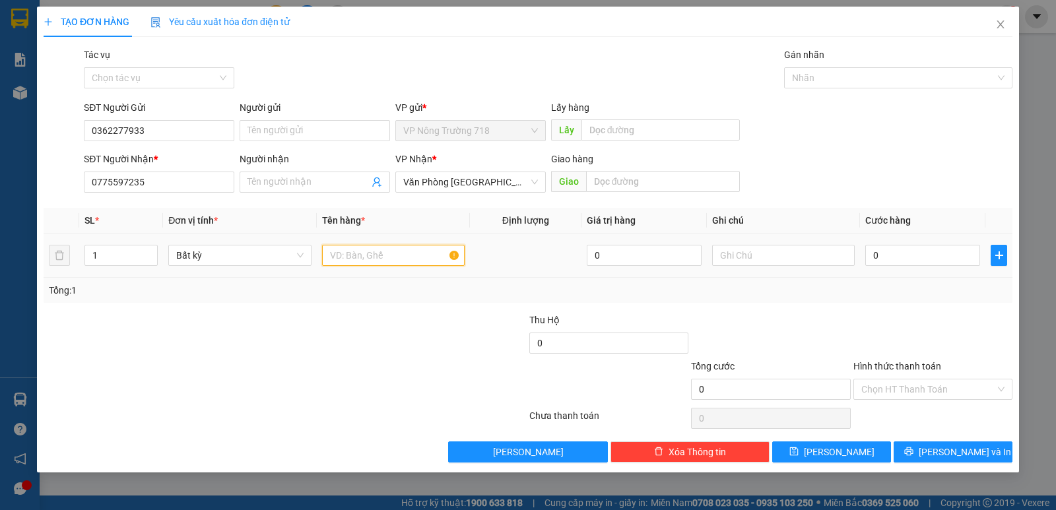
click at [357, 263] on input "text" at bounding box center [393, 255] width 143 height 21
type input "1 THÙNG XÔP- 1 THÙNG GIẤY"
click at [876, 256] on input "0" at bounding box center [923, 255] width 115 height 21
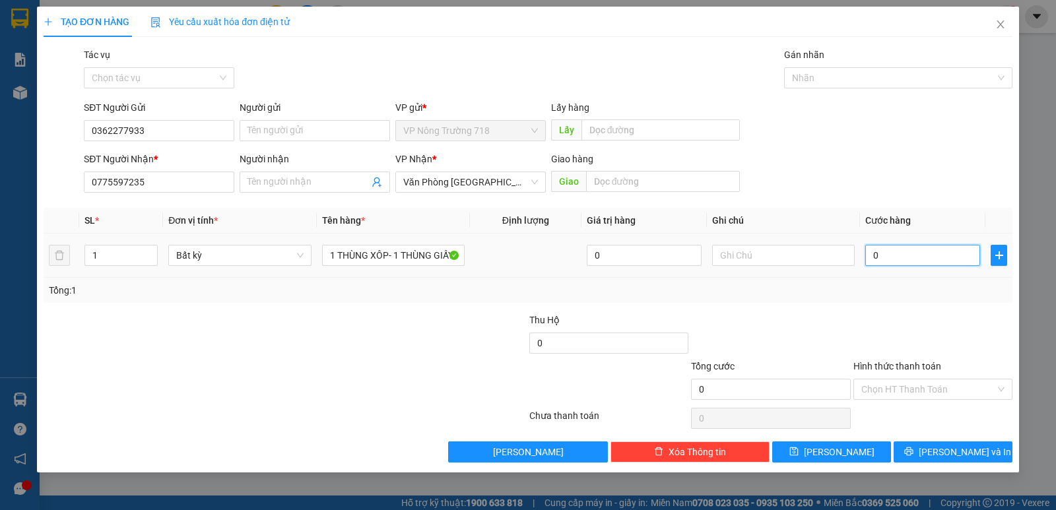
click at [872, 255] on input "0" at bounding box center [923, 255] width 115 height 21
click at [871, 255] on input "0" at bounding box center [923, 255] width 115 height 21
type input "10"
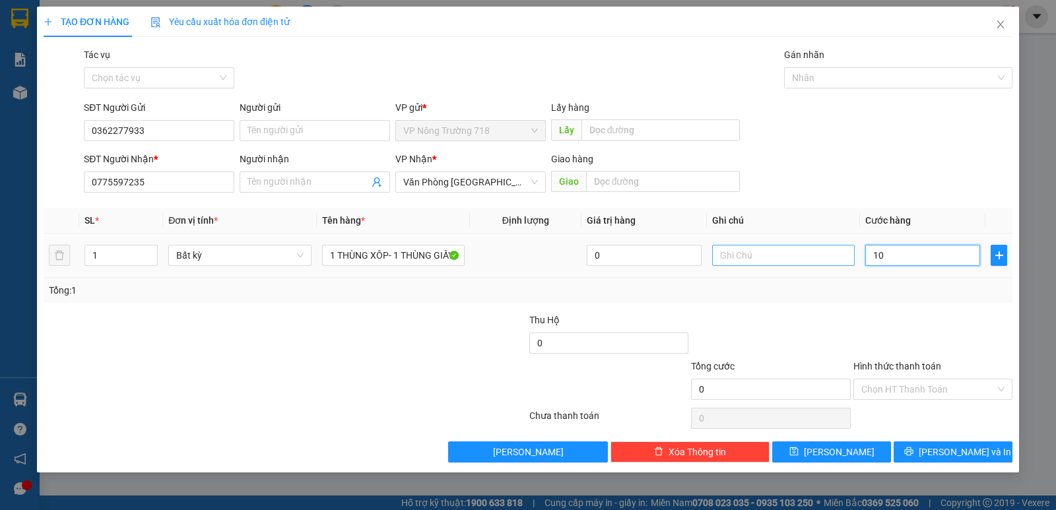
type input "10"
type input "150"
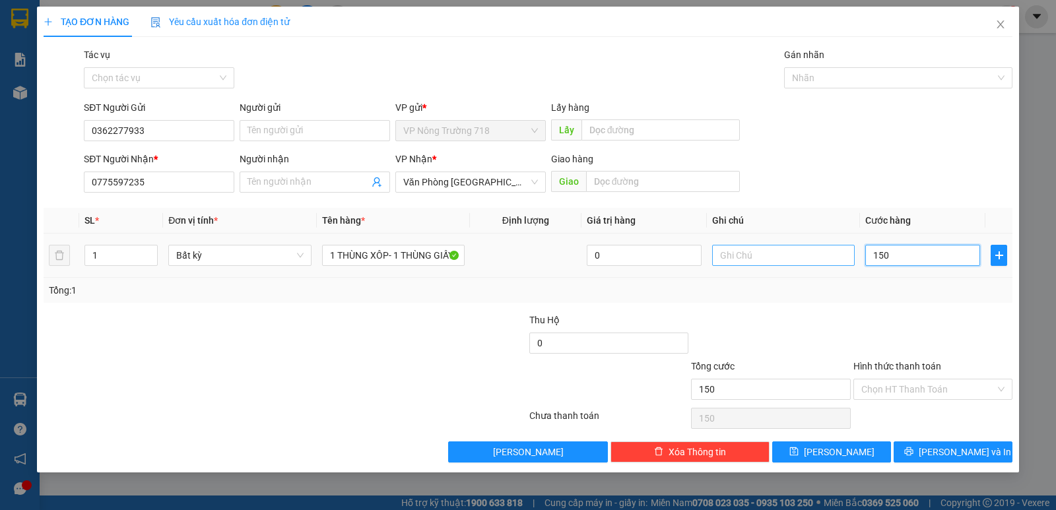
type input "1.500"
type input "15.000"
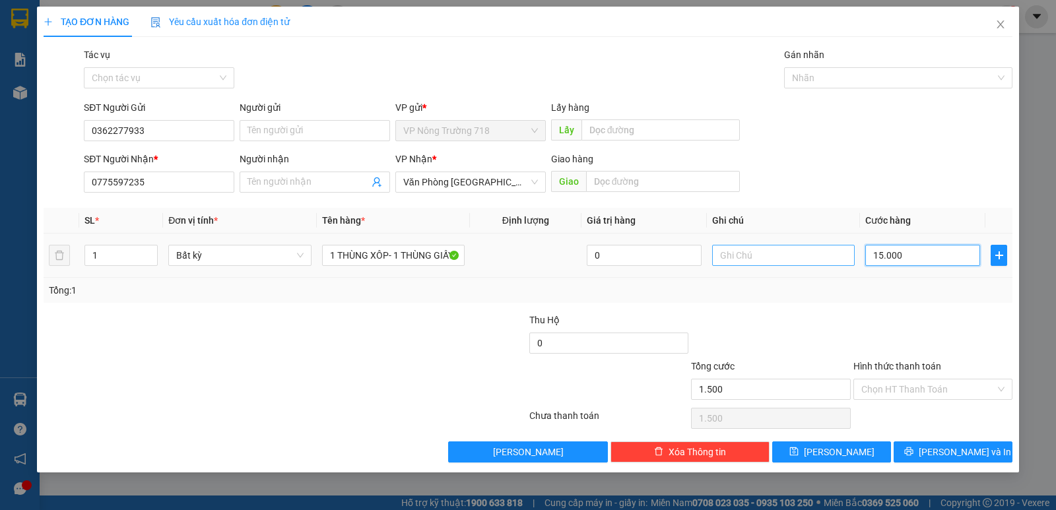
type input "15.000"
type input "150.000"
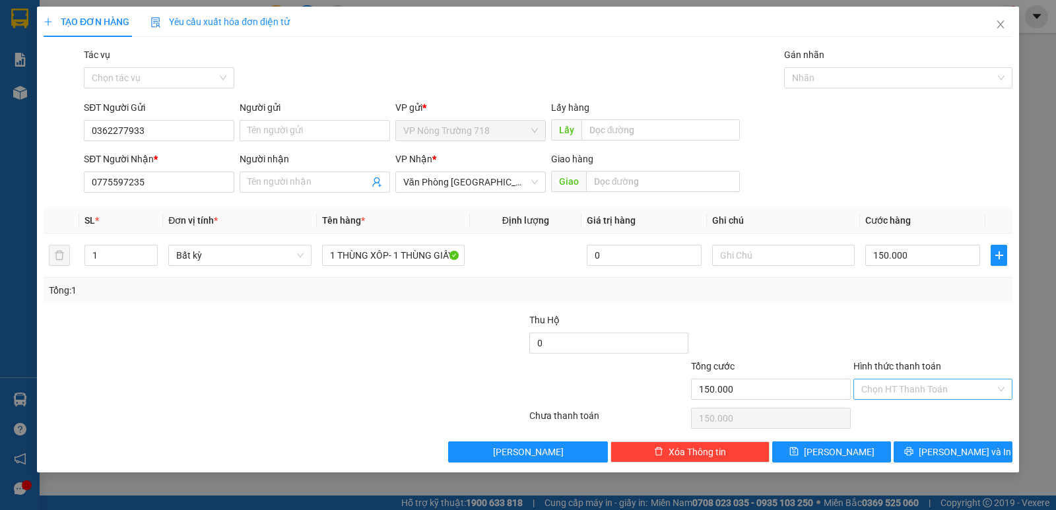
click at [923, 389] on input "Hình thức thanh toán" at bounding box center [929, 390] width 134 height 20
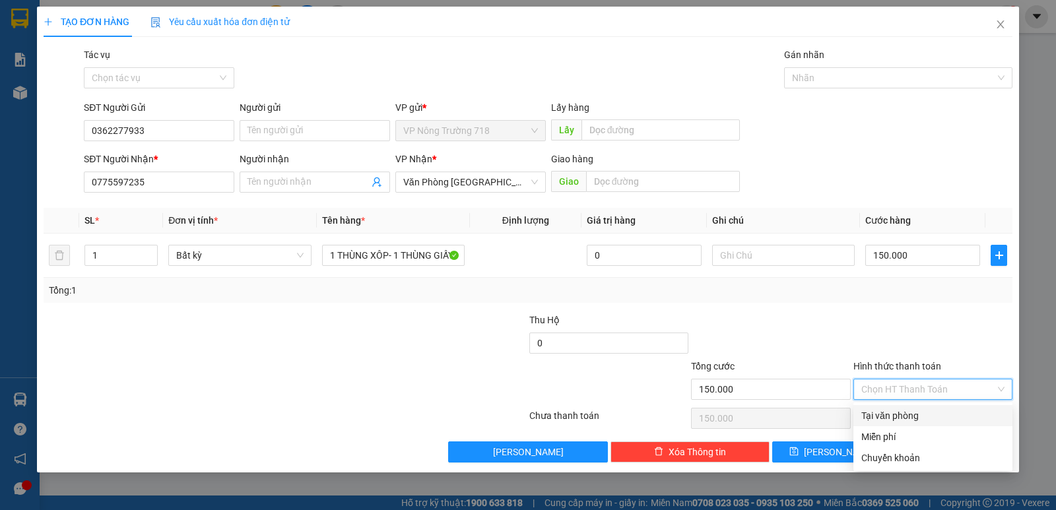
click at [926, 412] on div "Tại văn phòng" at bounding box center [933, 416] width 143 height 15
type input "0"
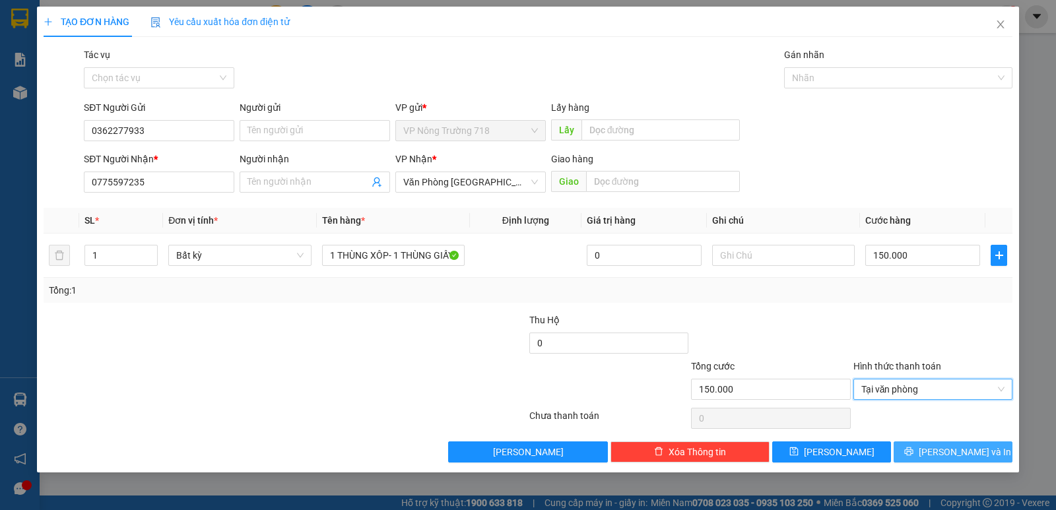
click at [913, 454] on icon "printer" at bounding box center [909, 452] width 9 height 9
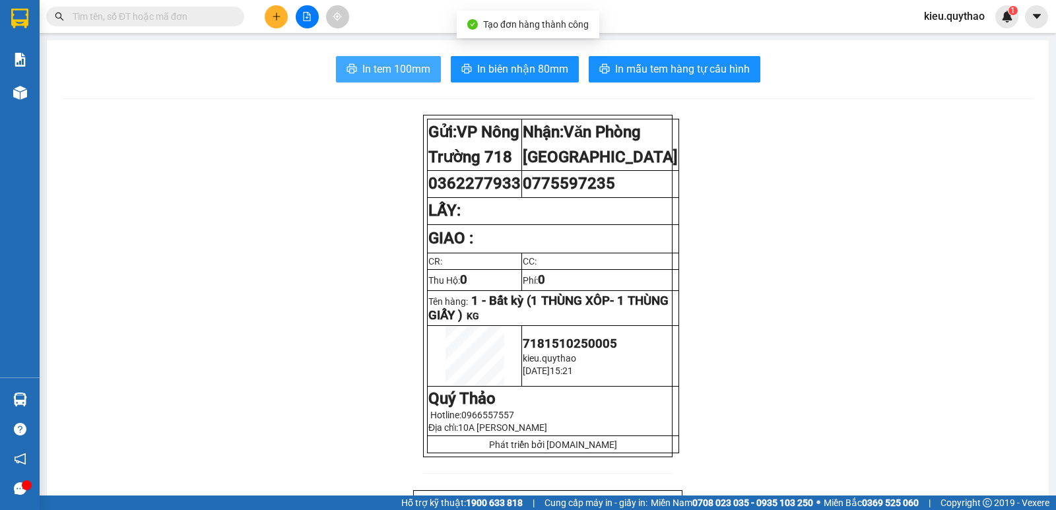
click at [403, 74] on span "In tem 100mm" at bounding box center [396, 69] width 68 height 17
